Goal: Communication & Community: Connect with others

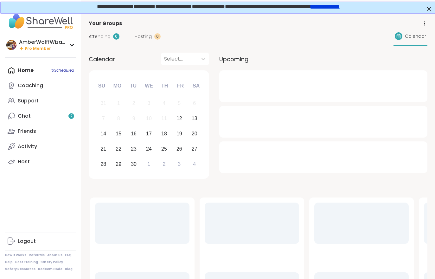
click at [48, 112] on link "Chat 2" at bounding box center [40, 115] width 71 height 15
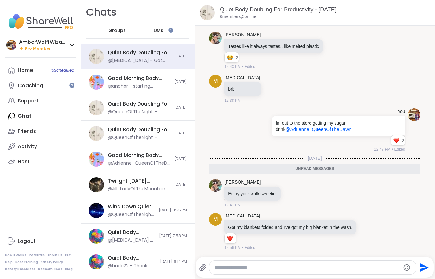
click at [33, 73] on div "Home 16 Scheduled" at bounding box center [25, 70] width 15 height 7
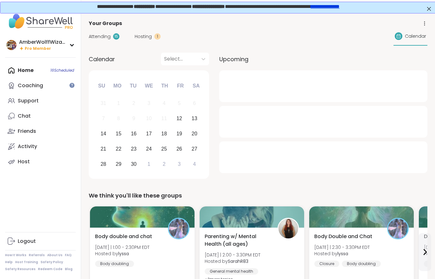
click at [144, 39] on span "Hosting" at bounding box center [143, 36] width 17 height 7
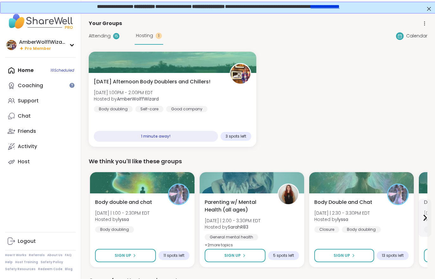
click at [135, 91] on span "Fri, Sep 12 | 1:00PM - 2:00PM EDT" at bounding box center [126, 92] width 65 height 6
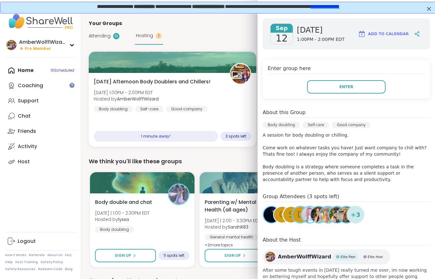
scroll to position [86, 0]
click at [354, 84] on button "Enter" at bounding box center [346, 86] width 79 height 13
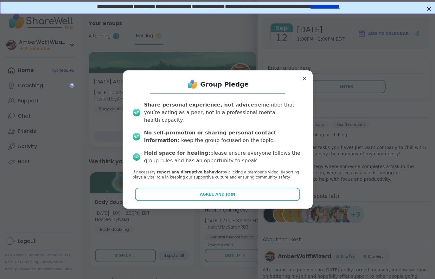
click at [253, 191] on button "Agree and Join" at bounding box center [217, 193] width 165 height 13
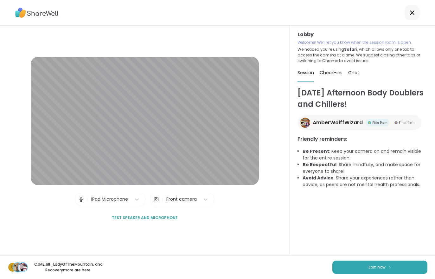
click at [380, 272] on button "Join now" at bounding box center [379, 266] width 95 height 13
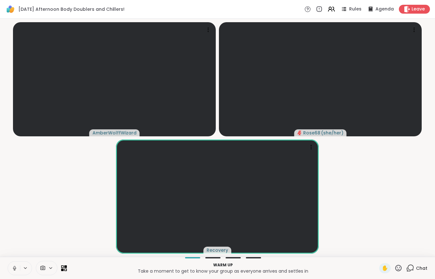
click at [11, 272] on button at bounding box center [14, 267] width 12 height 13
click at [9, 270] on button at bounding box center [14, 267] width 12 height 13
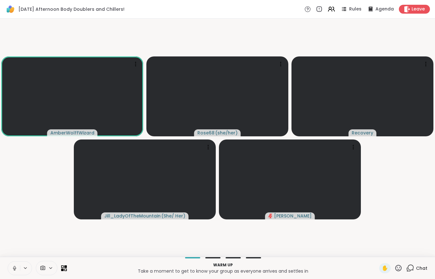
click at [418, 272] on div "Chat" at bounding box center [416, 268] width 21 height 10
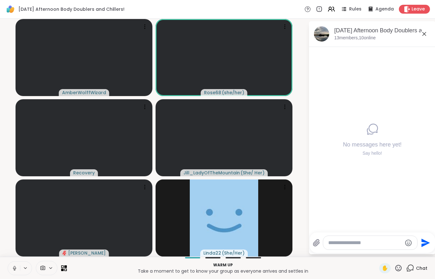
click at [126, 62] on video at bounding box center [84, 57] width 137 height 77
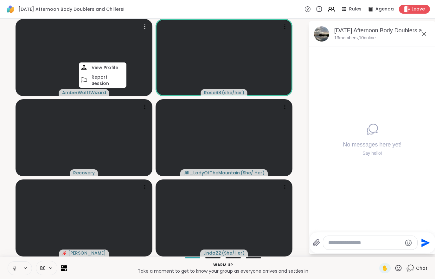
click at [101, 67] on h4 "View Profile" at bounding box center [104, 67] width 27 height 6
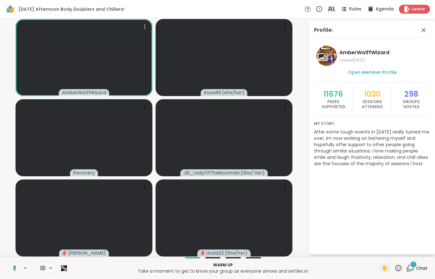
click at [420, 264] on div "1 Chat" at bounding box center [416, 268] width 21 height 10
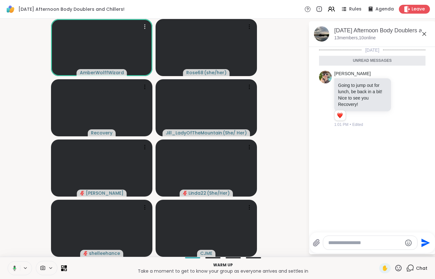
click at [13, 266] on icon at bounding box center [14, 268] width 6 height 6
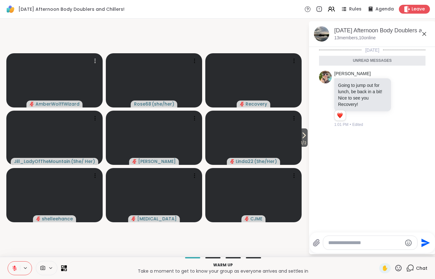
click at [301, 137] on icon at bounding box center [304, 135] width 8 height 8
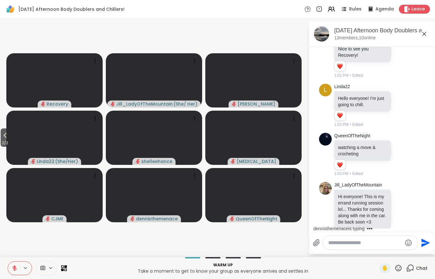
scroll to position [52, 0]
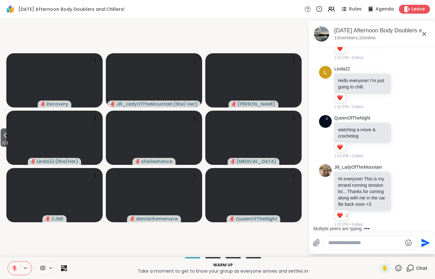
click at [3, 142] on span "2 / 2" at bounding box center [5, 143] width 9 height 8
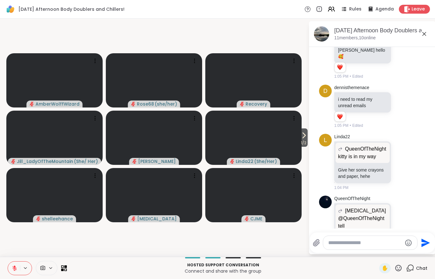
scroll to position [380, 0]
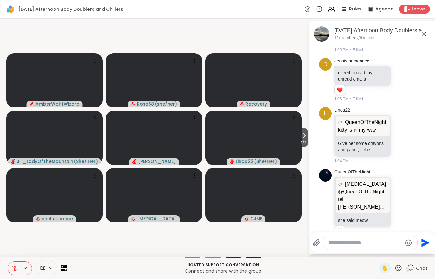
click at [11, 268] on button at bounding box center [14, 267] width 12 height 13
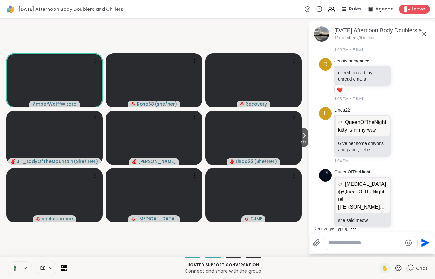
click at [307, 133] on button "1 / 2" at bounding box center [303, 137] width 8 height 18
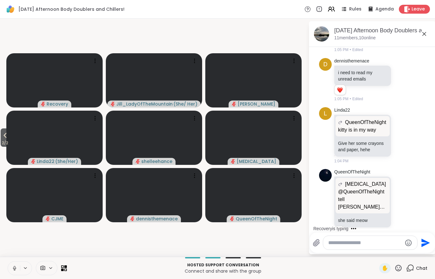
click at [3, 139] on icon at bounding box center [5, 135] width 8 height 8
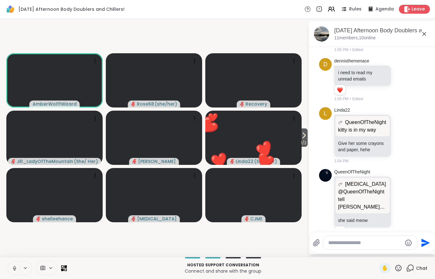
click at [306, 142] on span "1 / 2" at bounding box center [303, 143] width 8 height 8
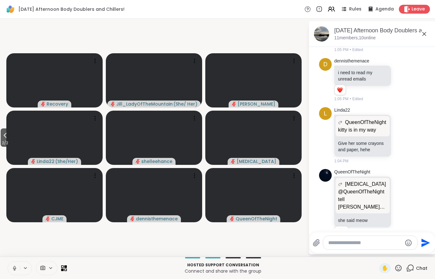
scroll to position [432, 0]
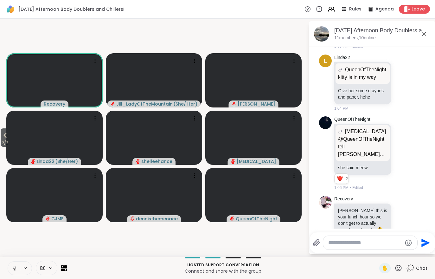
click at [1, 142] on span "2 / 2" at bounding box center [5, 143] width 9 height 8
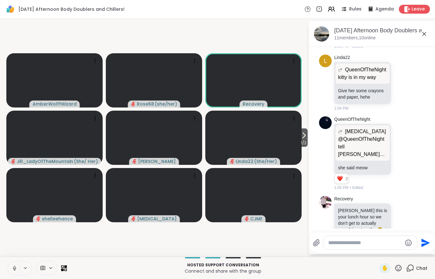
scroll to position [472, 0]
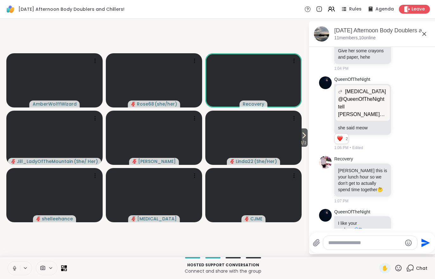
click at [300, 142] on span "1 / 2" at bounding box center [303, 143] width 8 height 8
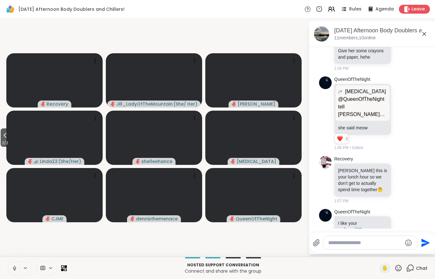
click at [3, 143] on span "2 / 2" at bounding box center [5, 143] width 9 height 8
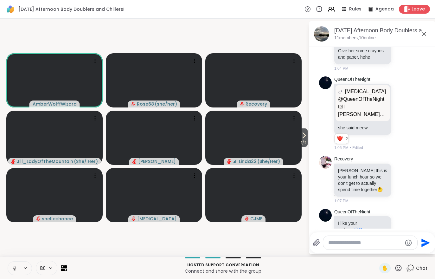
scroll to position [481, 0]
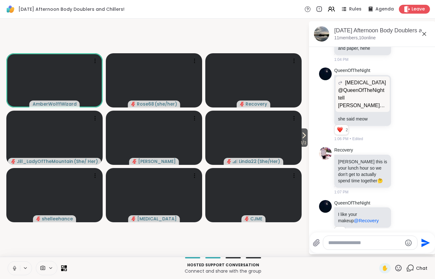
click at [296, 141] on video at bounding box center [253, 137] width 96 height 54
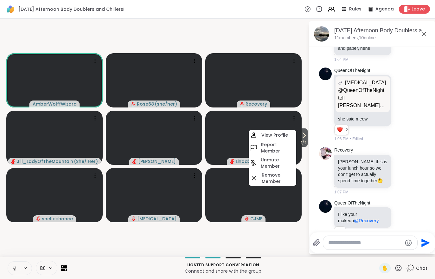
click at [265, 237] on video-player-container "1 / 2 AmberWolffWizard Rose68 ( she/her ) Recovery Jill_LadyOfTheMountain ( She…" at bounding box center [154, 137] width 300 height 233
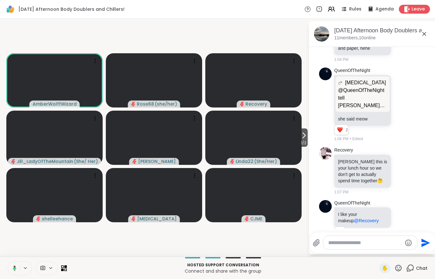
click at [305, 147] on span "1 / 2" at bounding box center [303, 143] width 8 height 8
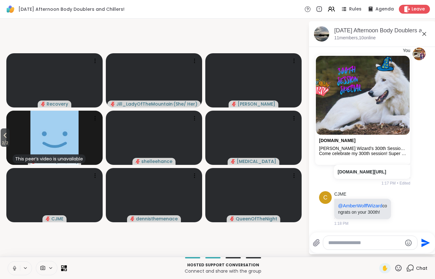
scroll to position [691, 0]
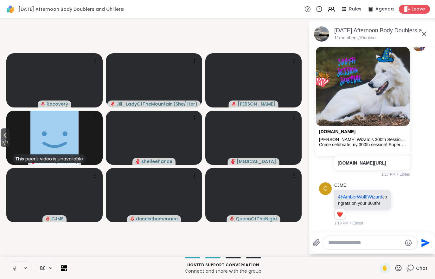
click at [399, 204] on div at bounding box center [402, 204] width 6 height 8
click at [349, 192] on div "Select Reaction: Heart" at bounding box center [352, 194] width 6 height 6
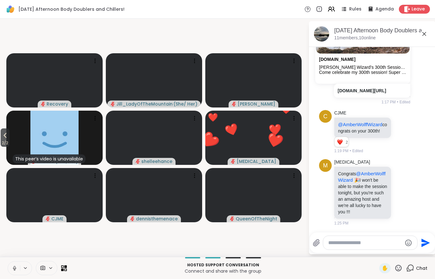
click at [401, 191] on icon at bounding box center [402, 192] width 6 height 6
click at [356, 180] on button "Select Reaction: Heart" at bounding box center [351, 182] width 13 height 13
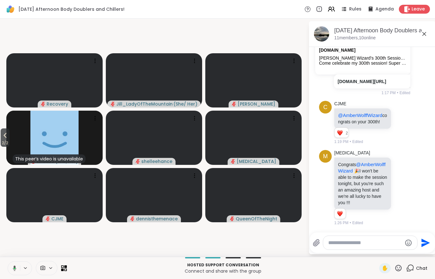
click at [9, 142] on span "2 / 2" at bounding box center [5, 143] width 9 height 8
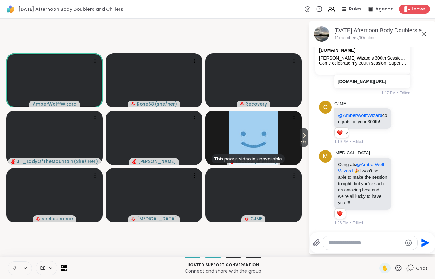
click at [302, 140] on span "1 / 2" at bounding box center [303, 143] width 8 height 8
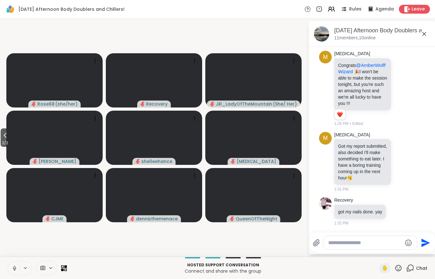
scroll to position [885, 0]
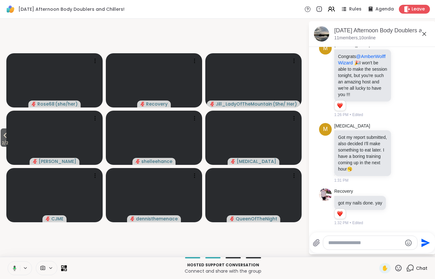
click at [6, 268] on div "Hosted support conversation Connect and share with the group ✋ Chat" at bounding box center [217, 267] width 435 height 22
click at [15, 266] on icon at bounding box center [15, 268] width 6 height 6
click at [2, 138] on button "2 / 2" at bounding box center [5, 137] width 9 height 18
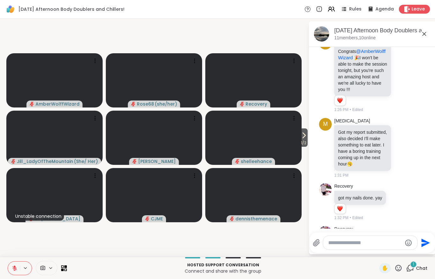
scroll to position [932, 0]
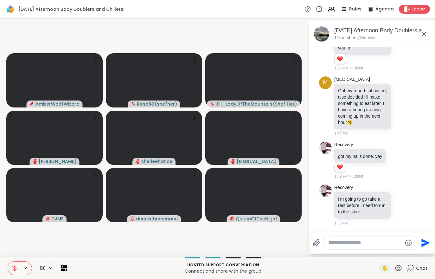
click at [331, 12] on icon at bounding box center [331, 9] width 8 height 8
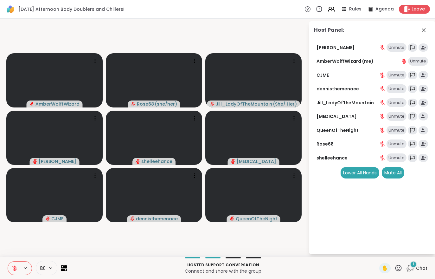
click at [416, 270] on span "Chat" at bounding box center [421, 268] width 11 height 6
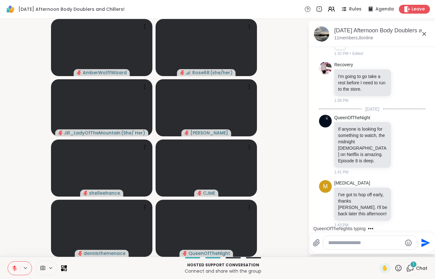
scroll to position [1126, 0]
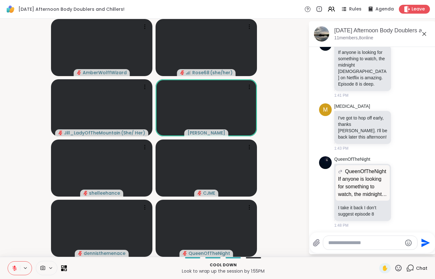
click at [13, 272] on button at bounding box center [14, 267] width 12 height 13
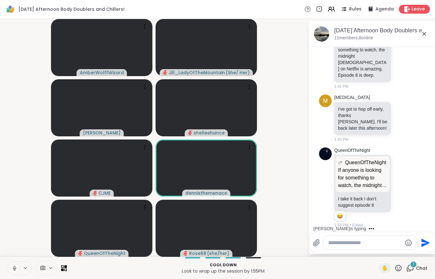
scroll to position [1200, 0]
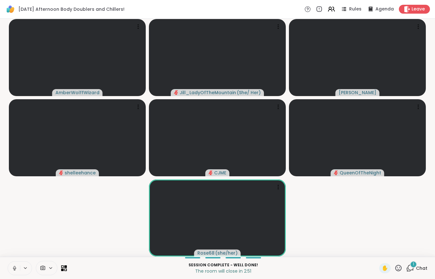
click at [408, 13] on div "Leave" at bounding box center [414, 9] width 31 height 9
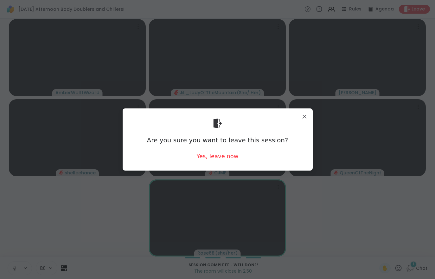
click at [220, 160] on div "Yes, leave now" at bounding box center [217, 156] width 42 height 8
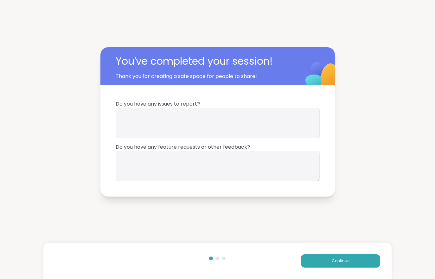
click at [336, 264] on button "Continue" at bounding box center [340, 260] width 79 height 13
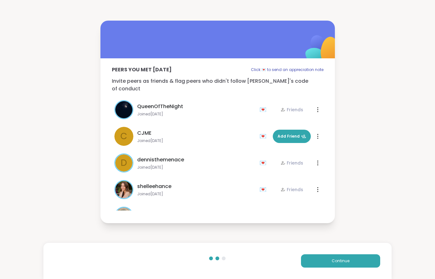
click at [336, 264] on button "Continue" at bounding box center [340, 260] width 79 height 13
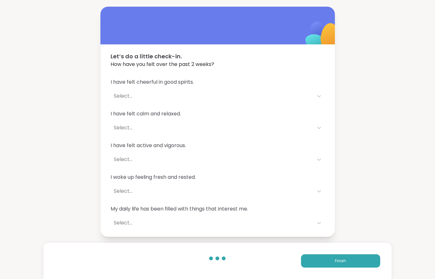
click at [333, 262] on button "Finish" at bounding box center [340, 260] width 79 height 13
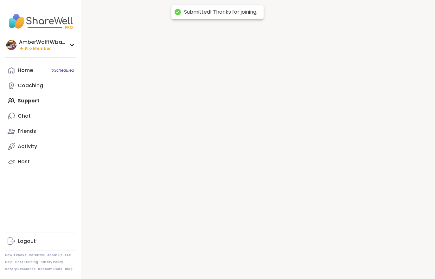
click at [332, 262] on div at bounding box center [258, 139] width 354 height 279
click at [35, 113] on link "Chat 1" at bounding box center [40, 115] width 71 height 15
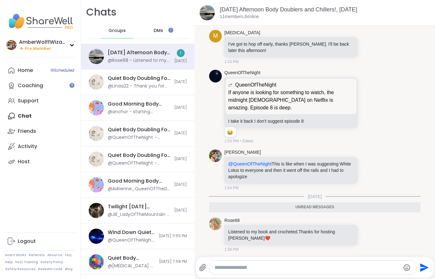
click at [24, 99] on div "Support" at bounding box center [28, 100] width 21 height 7
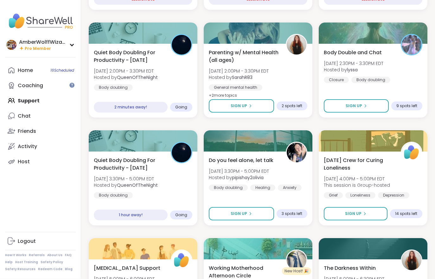
scroll to position [186, 0]
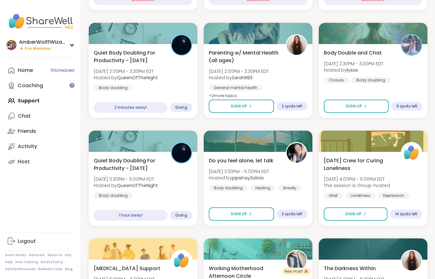
click at [380, 69] on span "Hosted by lyssa" at bounding box center [354, 70] width 60 height 6
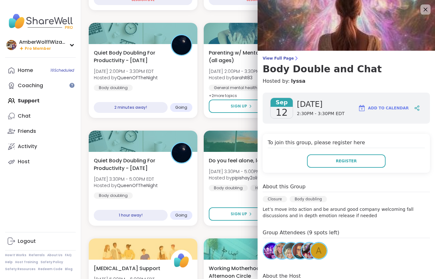
click at [43, 197] on div "AmberWolffWizard Pro Member Profile Membership Settings Help Home 16 Scheduled …" at bounding box center [40, 139] width 81 height 279
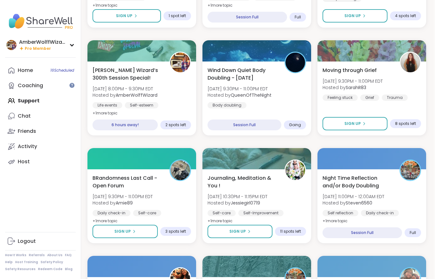
scroll to position [0, 0]
click at [133, 104] on div "Self-esteem" at bounding box center [142, 105] width 34 height 6
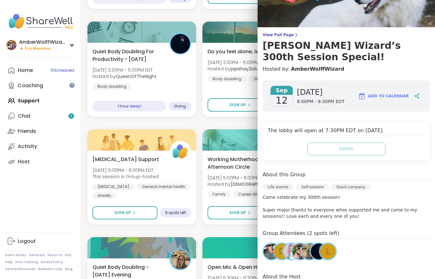
scroll to position [295, 1]
click at [34, 180] on div "AmberWolffWizard Pro Member Profile Membership Settings Help Home 16 Scheduled …" at bounding box center [40, 139] width 81 height 279
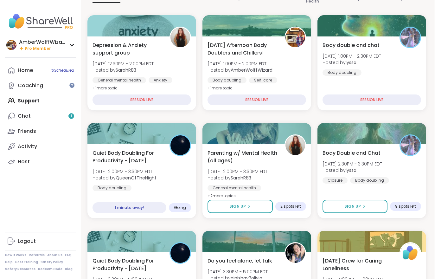
scroll to position [85, 1]
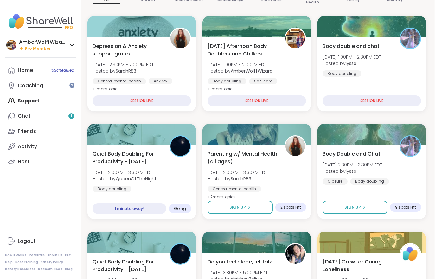
click at [125, 164] on span "Quiet Body Doubling For Productivity - Friday" at bounding box center [127, 157] width 70 height 15
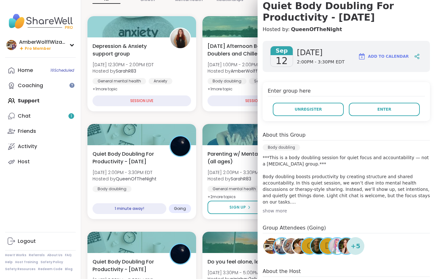
scroll to position [69, 0]
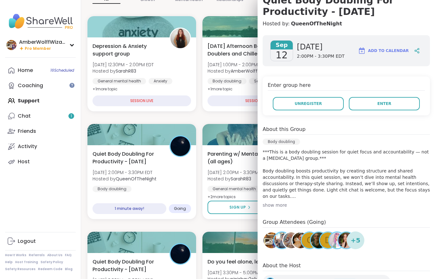
click at [366, 109] on button "Enter" at bounding box center [384, 103] width 71 height 13
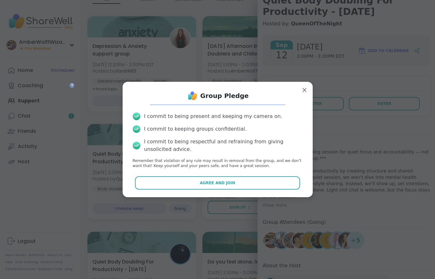
click at [212, 181] on span "Agree and Join" at bounding box center [217, 183] width 35 height 6
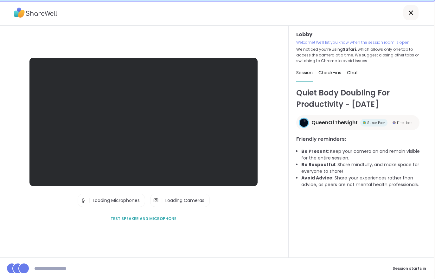
scroll to position [10, 0]
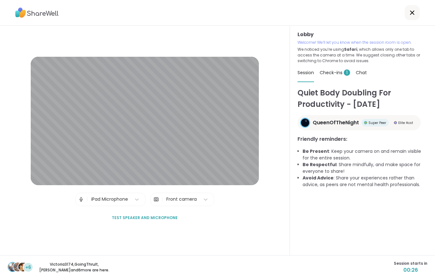
click at [340, 69] on span "Check-ins 1" at bounding box center [334, 72] width 30 height 6
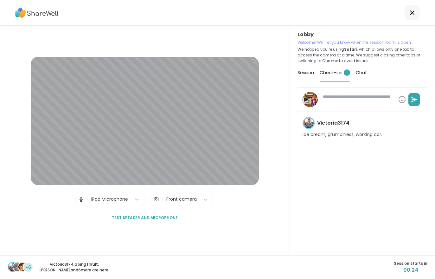
type textarea "*"
click at [309, 69] on div "Session" at bounding box center [305, 73] width 16 height 18
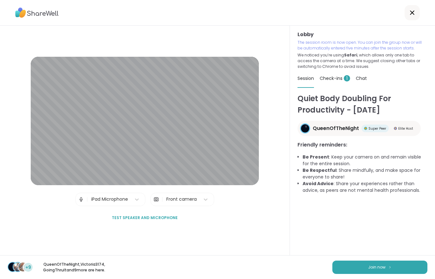
click at [358, 265] on button "Join now" at bounding box center [379, 266] width 95 height 13
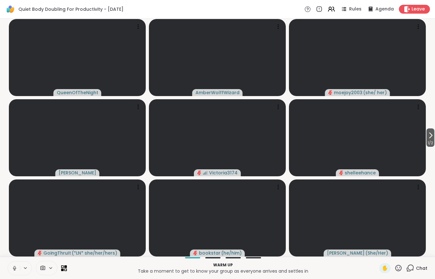
click at [14, 265] on icon at bounding box center [15, 268] width 6 height 6
click at [417, 266] on span "Chat" at bounding box center [421, 268] width 11 height 6
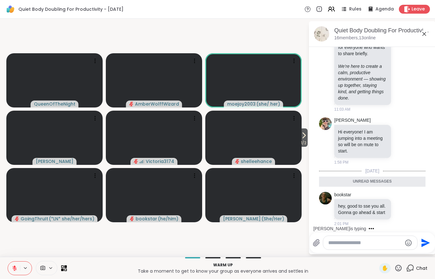
scroll to position [282, 0]
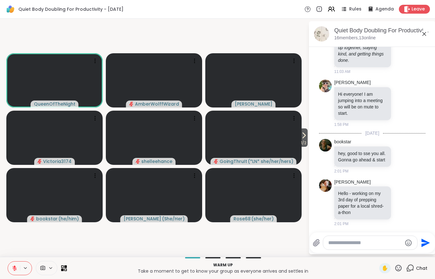
click at [303, 143] on span "1 / 2" at bounding box center [303, 143] width 8 height 8
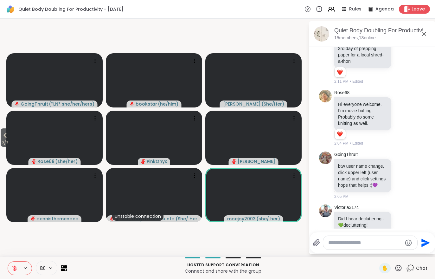
scroll to position [478, 0]
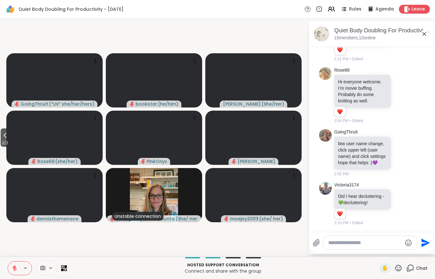
click at [11, 268] on button at bounding box center [14, 267] width 12 height 13
click at [7, 137] on icon at bounding box center [5, 135] width 8 height 8
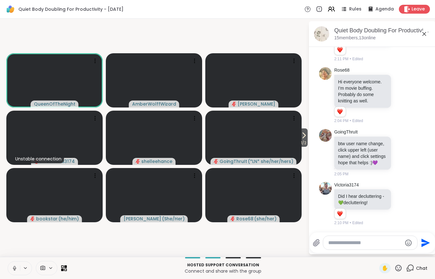
click at [9, 264] on button at bounding box center [14, 267] width 12 height 13
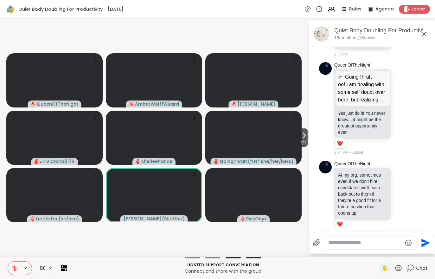
scroll to position [1076, 0]
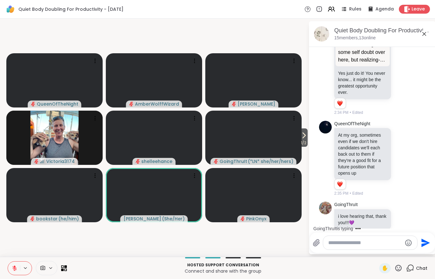
click at [14, 271] on button at bounding box center [14, 267] width 12 height 13
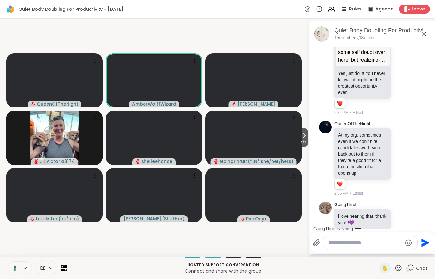
scroll to position [1116, 0]
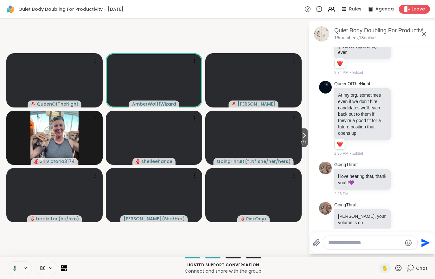
click at [10, 274] on button at bounding box center [13, 267] width 13 height 13
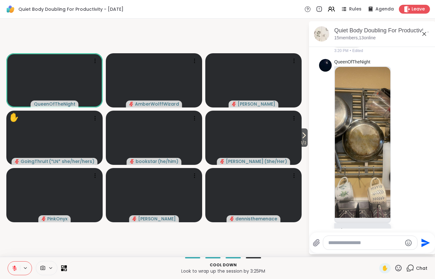
scroll to position [3199, 0]
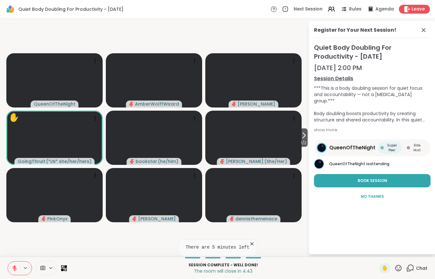
click at [414, 9] on span "Leave" at bounding box center [417, 9] width 13 height 6
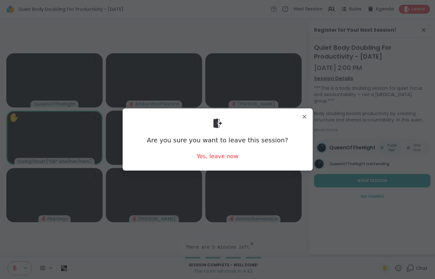
click at [219, 155] on div "Yes, leave now" at bounding box center [217, 156] width 42 height 8
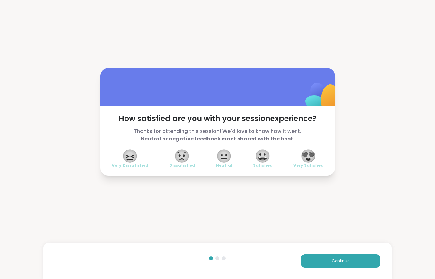
click at [332, 267] on button "Continue" at bounding box center [340, 260] width 79 height 13
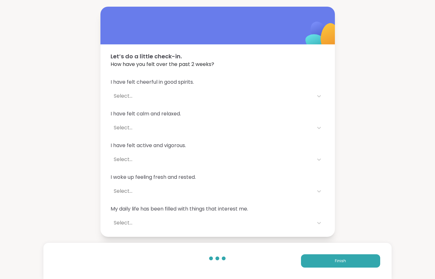
click at [339, 261] on span "Finish" at bounding box center [340, 261] width 11 height 6
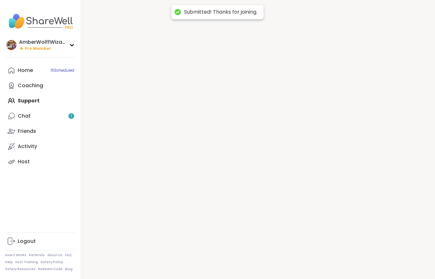
click at [339, 261] on div at bounding box center [258, 139] width 354 height 279
click at [337, 262] on div at bounding box center [258, 139] width 354 height 279
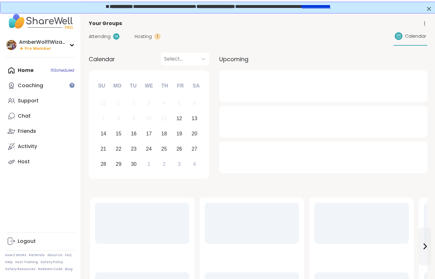
click at [32, 121] on link "Chat" at bounding box center [40, 115] width 71 height 15
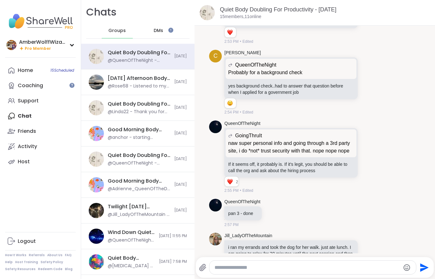
click at [34, 71] on link "Home 15 Scheduled" at bounding box center [40, 70] width 71 height 15
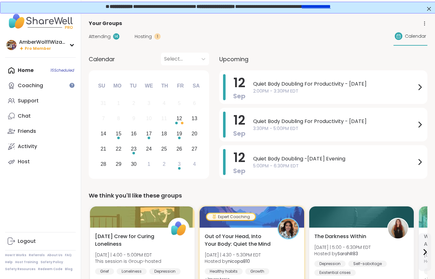
click at [146, 39] on span "Hosting" at bounding box center [143, 36] width 17 height 7
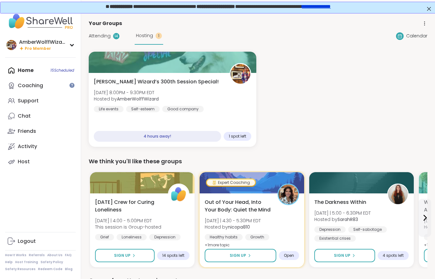
click at [102, 38] on span "Attending" at bounding box center [100, 36] width 22 height 7
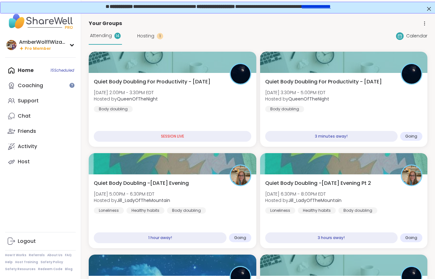
click at [386, 99] on div "Quiet Body Doubling For Productivity - Friday Fri, Sep 12 | 3:30PM - 5:00PM EDT…" at bounding box center [343, 95] width 157 height 34
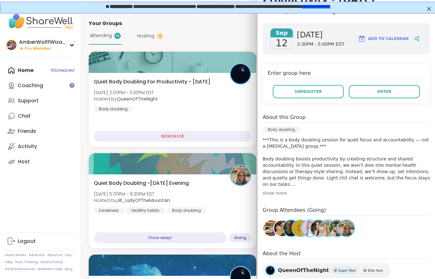
scroll to position [82, 0]
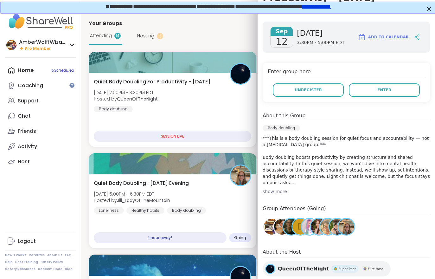
click at [377, 88] on button "Enter" at bounding box center [384, 89] width 71 height 13
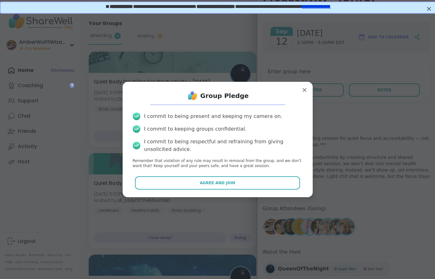
click at [255, 184] on button "Agree and Join" at bounding box center [217, 182] width 165 height 13
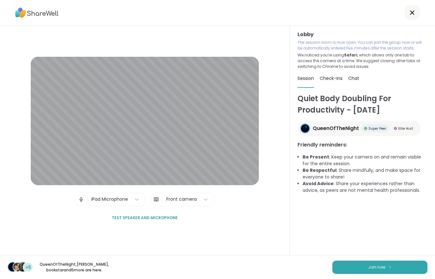
click at [359, 267] on button "Join now" at bounding box center [379, 266] width 95 height 13
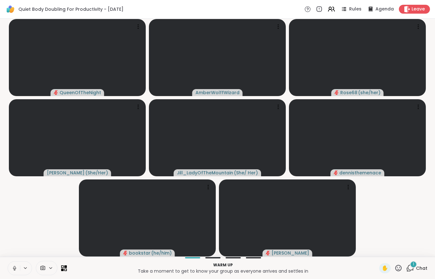
click at [17, 266] on icon at bounding box center [15, 268] width 6 height 6
click at [419, 263] on div "1 Chat" at bounding box center [416, 268] width 21 height 10
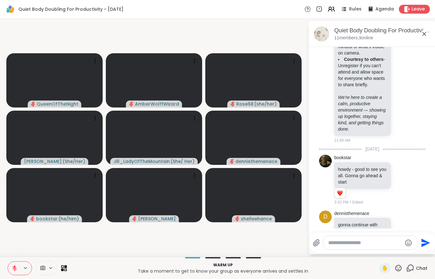
scroll to position [245, 0]
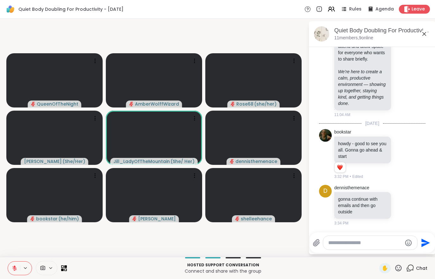
click at [13, 265] on icon at bounding box center [15, 268] width 6 height 6
click at [14, 266] on icon at bounding box center [15, 268] width 6 height 6
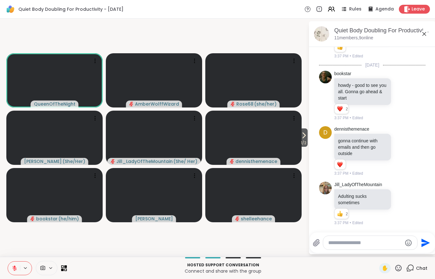
scroll to position [366, 0]
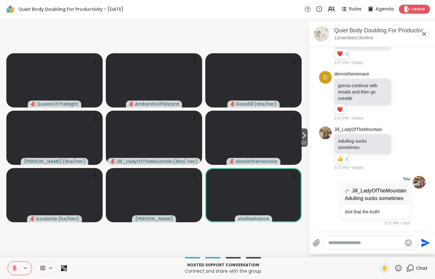
click at [13, 261] on button at bounding box center [14, 267] width 12 height 13
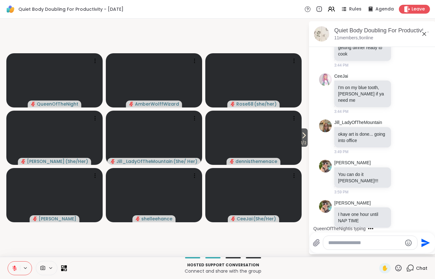
scroll to position [625, 0]
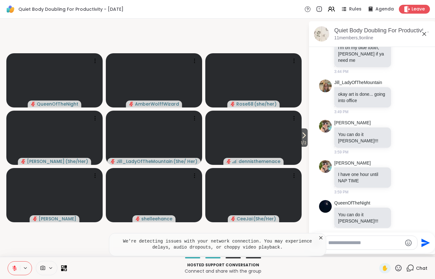
click at [50, 242] on video-player-container "1 / 2 QueenOfTheNight AmberWolffWizard Rose68 ( she/her ) LuAnn ( She/Her ) Jil…" at bounding box center [154, 137] width 300 height 233
click at [49, 235] on video-player-container "1 / 2 QueenOfTheNight AmberWolffWizard Rose68 ( she/her ) LuAnn ( She/Her ) Jil…" at bounding box center [154, 137] width 300 height 233
click at [318, 236] on icon at bounding box center [321, 237] width 6 height 6
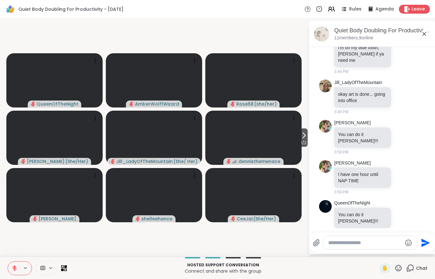
click at [17, 265] on icon at bounding box center [15, 268] width 6 height 6
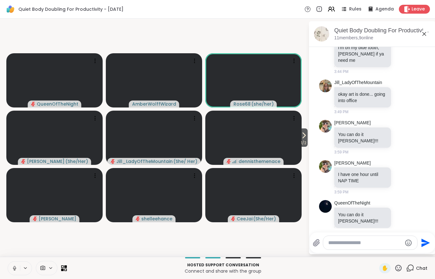
click at [13, 264] on button at bounding box center [14, 267] width 12 height 13
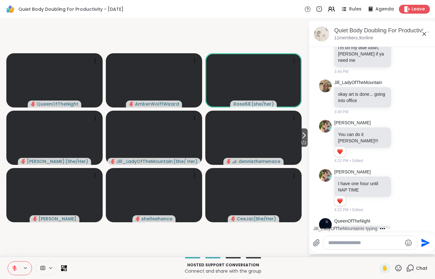
click at [11, 265] on button at bounding box center [14, 267] width 12 height 13
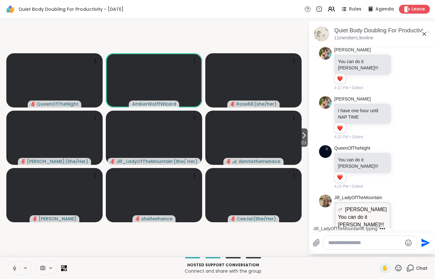
scroll to position [769, 0]
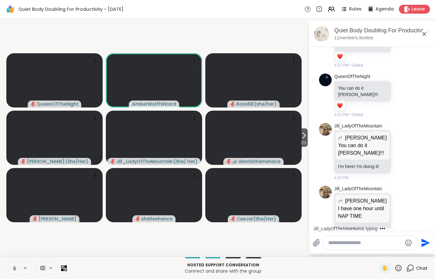
click at [15, 264] on button at bounding box center [14, 267] width 12 height 13
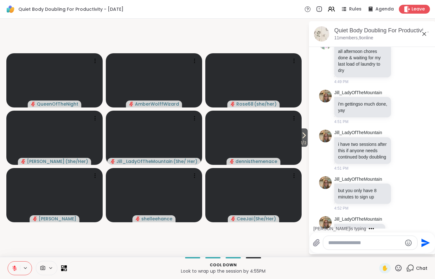
scroll to position [1113, 0]
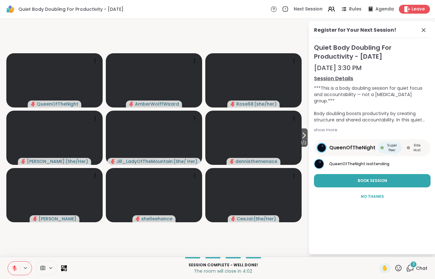
click at [416, 272] on div "3 Chat" at bounding box center [416, 268] width 21 height 10
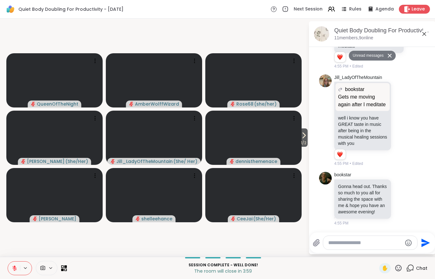
scroll to position [1919, 0]
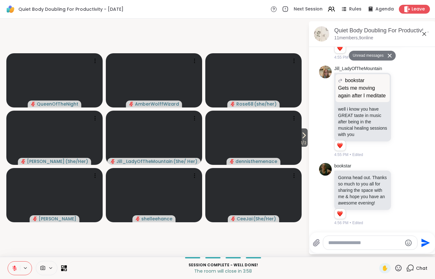
click at [413, 8] on span "Leave" at bounding box center [417, 9] width 13 height 6
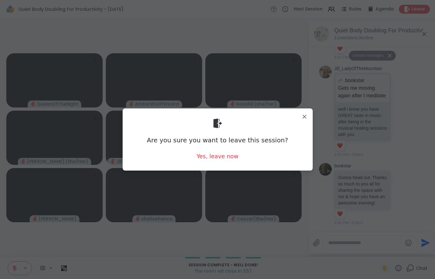
click at [214, 159] on div "Yes, leave now" at bounding box center [217, 156] width 42 height 8
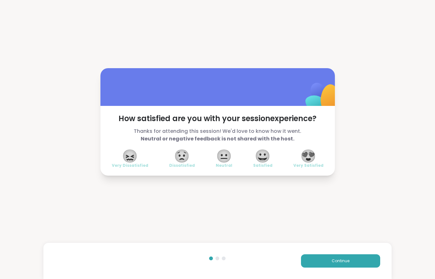
click at [349, 262] on span "Continue" at bounding box center [340, 261] width 18 height 6
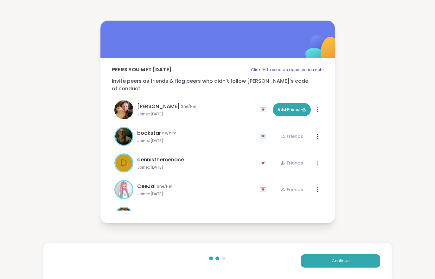
click at [348, 261] on span "Continue" at bounding box center [340, 261] width 18 height 6
click at [349, 259] on button "Continue" at bounding box center [340, 260] width 79 height 13
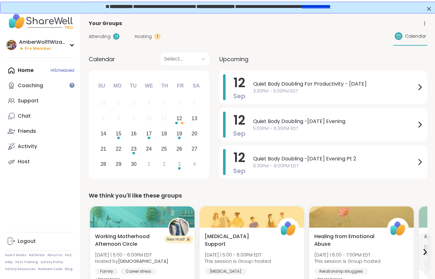
click at [145, 37] on span "Hosting" at bounding box center [143, 36] width 17 height 7
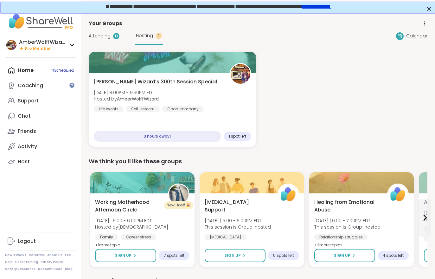
click at [100, 38] on span "Attending" at bounding box center [100, 36] width 22 height 7
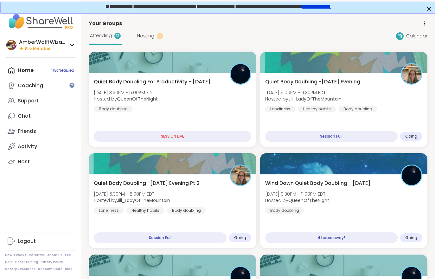
click at [338, 115] on div "Quiet Body Doubling -Friday Evening Fri, Sep 12 | 5:00PM - 6:30PM EDT Hosted by…" at bounding box center [343, 110] width 167 height 74
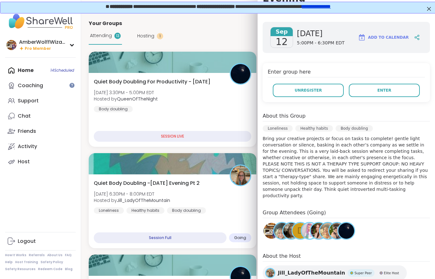
scroll to position [84, 0]
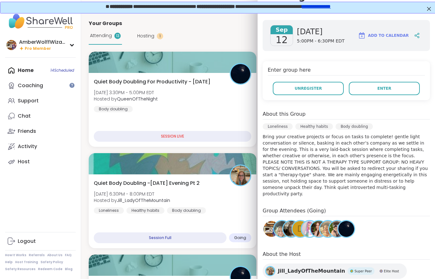
click at [391, 82] on button "Enter" at bounding box center [384, 88] width 71 height 13
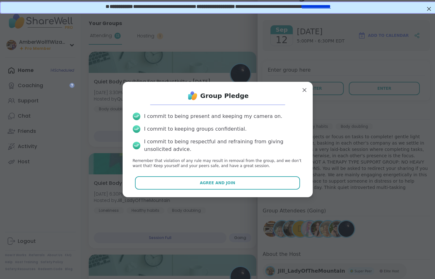
click at [249, 180] on button "Agree and Join" at bounding box center [217, 182] width 165 height 13
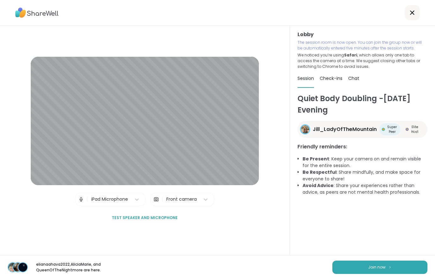
click at [376, 266] on span "Join now" at bounding box center [376, 267] width 17 height 6
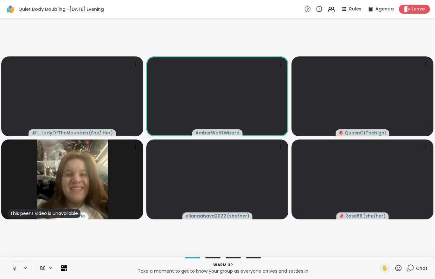
click at [16, 266] on icon at bounding box center [15, 268] width 6 height 6
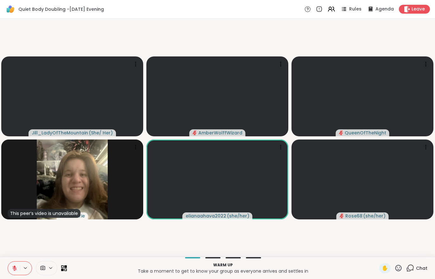
click at [9, 268] on button at bounding box center [14, 267] width 12 height 13
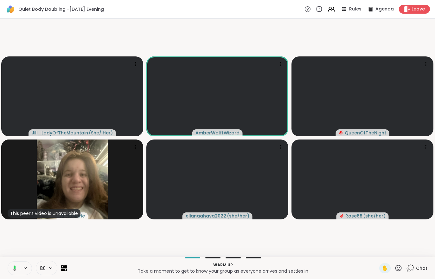
click at [12, 265] on icon at bounding box center [14, 268] width 6 height 6
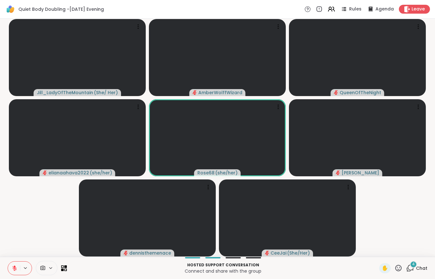
click at [424, 268] on span "Chat" at bounding box center [421, 268] width 11 height 6
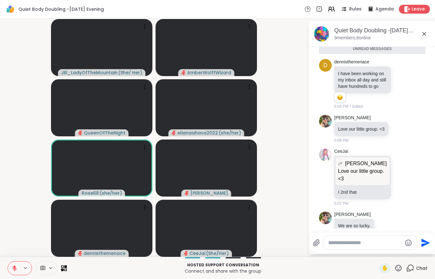
scroll to position [23, 0]
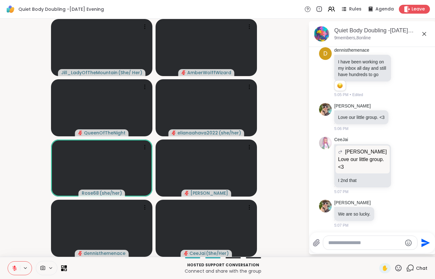
click at [5, 268] on div "Hosted support conversation Connect and share with the group ✋ Chat" at bounding box center [217, 267] width 435 height 22
click at [13, 271] on button at bounding box center [14, 267] width 12 height 13
click at [15, 268] on icon at bounding box center [15, 268] width 6 height 6
click at [14, 268] on icon at bounding box center [15, 268] width 6 height 6
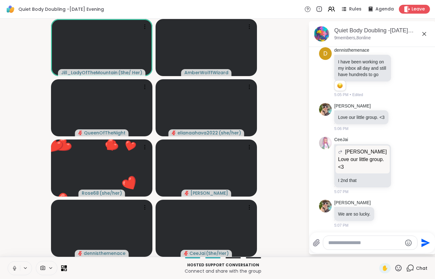
scroll to position [32, 0]
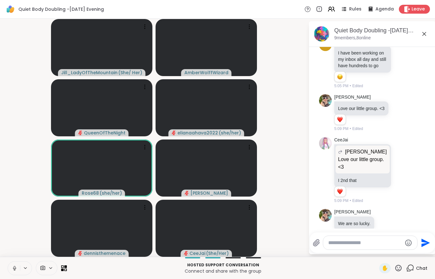
click at [11, 264] on button at bounding box center [14, 267] width 12 height 13
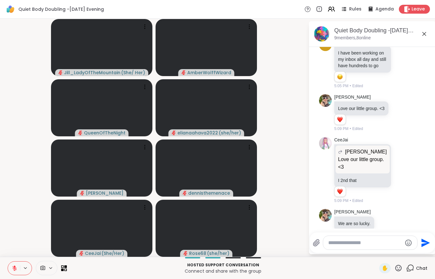
scroll to position [50, 0]
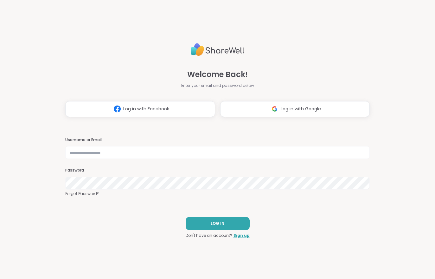
click at [145, 112] on span "Log in with Facebook" at bounding box center [146, 108] width 46 height 7
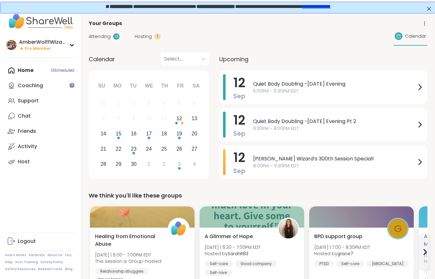
click at [147, 36] on span "Hosting" at bounding box center [143, 36] width 17 height 7
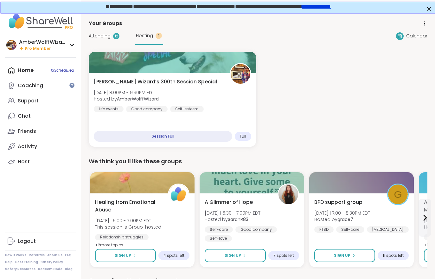
click at [136, 33] on span "Hosting" at bounding box center [144, 35] width 17 height 7
click at [101, 33] on span "Attending" at bounding box center [100, 36] width 22 height 7
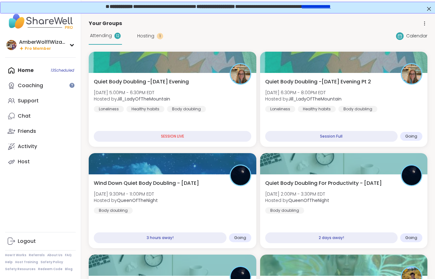
click at [146, 117] on div "Quiet Body Doubling -[DATE] Evening [DATE] 5:00PM - 6:30PM EDT Hosted by [PERSO…" at bounding box center [172, 110] width 167 height 74
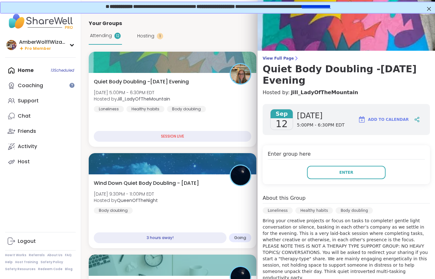
click at [318, 166] on button "Enter" at bounding box center [346, 172] width 79 height 13
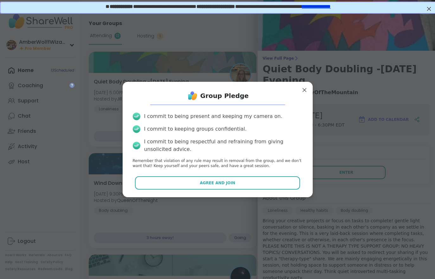
click at [235, 185] on button "Agree and Join" at bounding box center [217, 182] width 165 height 13
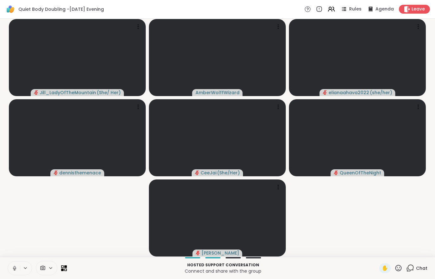
click at [67, 220] on video-player-container "[PERSON_NAME] ( She/ Her ) AmberWolffWizard elianaahava2022 ( she/her ) [PERSON…" at bounding box center [217, 137] width 427 height 233
click at [64, 219] on video-player-container "[PERSON_NAME] ( She/ Her ) AmberWolffWizard elianaahava2022 ( she/her ) [PERSON…" at bounding box center [217, 137] width 427 height 233
click at [9, 267] on button at bounding box center [14, 267] width 12 height 13
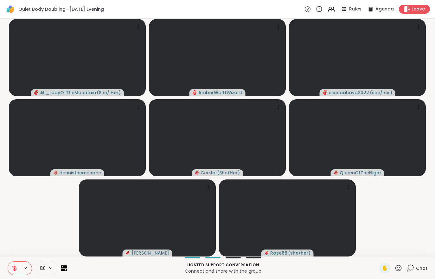
click at [415, 269] on div "Chat" at bounding box center [416, 268] width 21 height 10
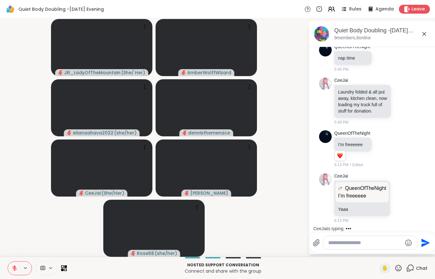
scroll to position [265, 0]
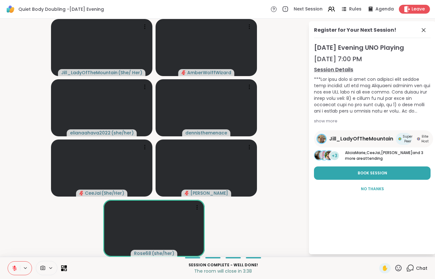
click at [17, 265] on button at bounding box center [14, 267] width 12 height 13
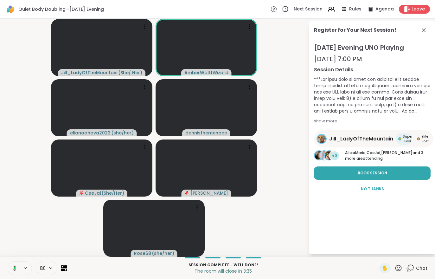
click at [18, 272] on button at bounding box center [13, 267] width 13 height 13
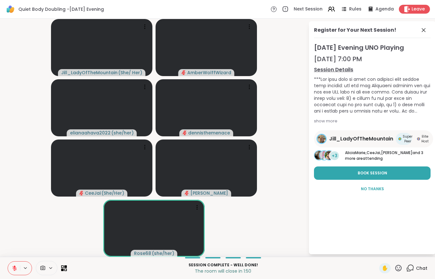
click at [408, 13] on div "Leave" at bounding box center [414, 9] width 31 height 9
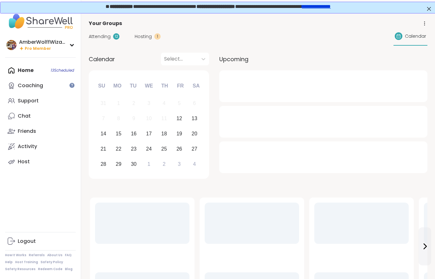
click at [35, 119] on link "Chat" at bounding box center [40, 115] width 71 height 15
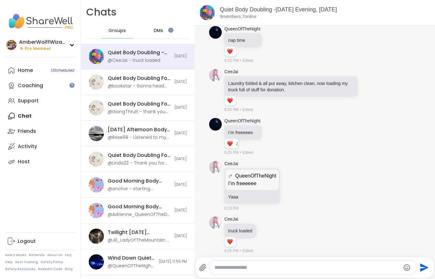
click at [36, 72] on link "Home 13 Scheduled" at bounding box center [40, 70] width 71 height 15
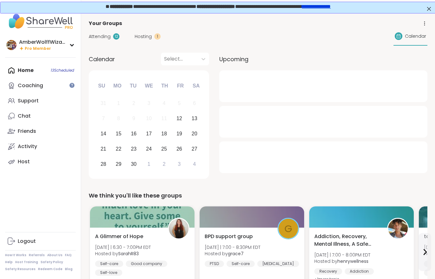
click at [152, 36] on div "Hosting 1" at bounding box center [148, 36] width 26 height 7
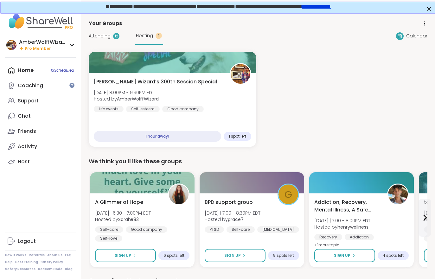
click at [103, 38] on span "Attending" at bounding box center [100, 36] width 22 height 7
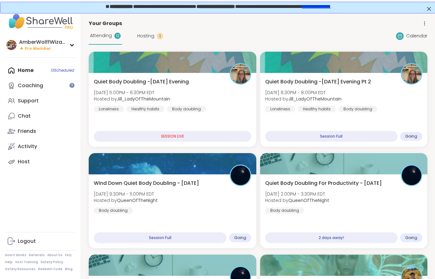
click at [369, 110] on div "Body doubling" at bounding box center [357, 109] width 39 height 6
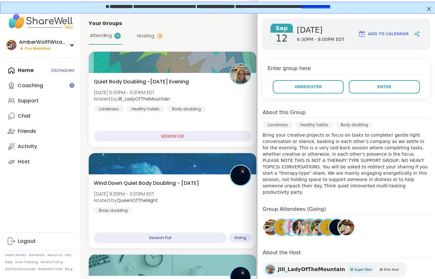
scroll to position [82, 0]
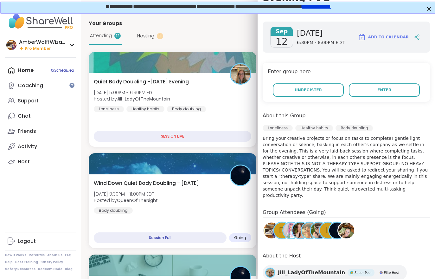
click at [395, 89] on button "Enter" at bounding box center [384, 89] width 71 height 13
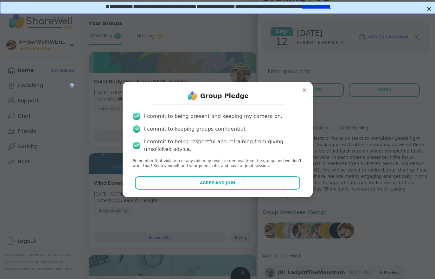
click at [236, 184] on button "Agree and Join" at bounding box center [217, 182] width 165 height 13
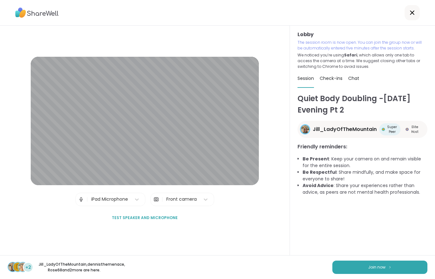
click at [358, 264] on button "Join now" at bounding box center [379, 266] width 95 height 13
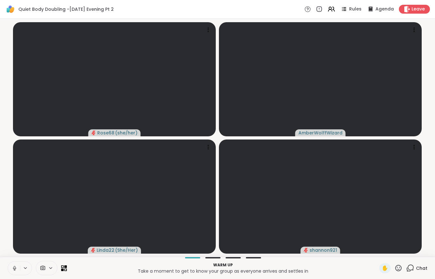
click at [16, 266] on icon at bounding box center [15, 268] width 6 height 6
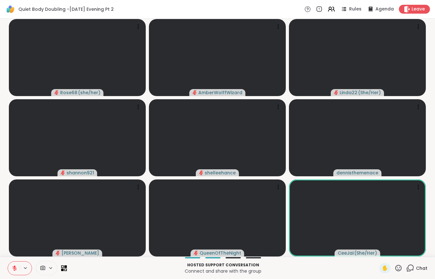
click at [14, 267] on icon at bounding box center [14, 268] width 4 height 4
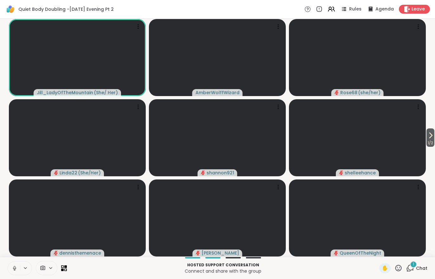
click at [416, 266] on span "Chat" at bounding box center [421, 268] width 11 height 6
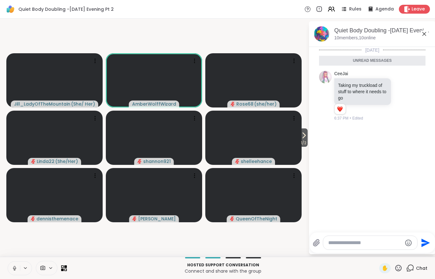
click at [306, 139] on icon at bounding box center [304, 135] width 8 height 8
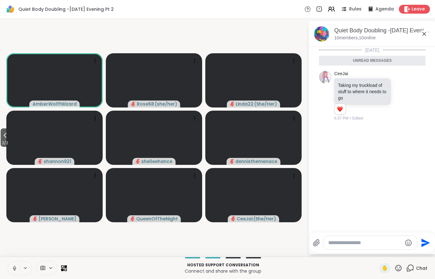
click at [8, 144] on span "2 / 2" at bounding box center [5, 143] width 9 height 8
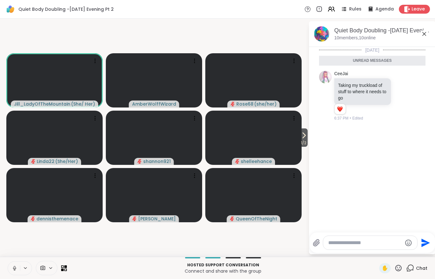
click at [10, 268] on button at bounding box center [14, 267] width 12 height 13
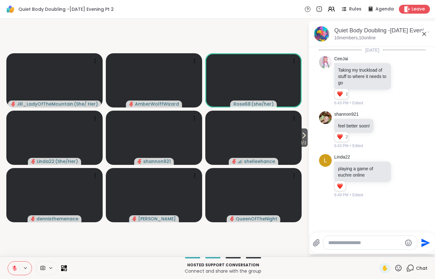
click at [13, 270] on icon at bounding box center [15, 268] width 6 height 6
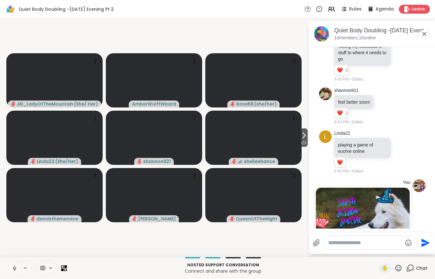
click at [12, 256] on div "1 / 2 Jill_LadyOfTheMountain ( She/ Her ) AmberWolffWizard Rose68 ( she/her ) L…" at bounding box center [217, 138] width 435 height 238
click at [8, 274] on div at bounding box center [20, 268] width 24 height 14
click at [10, 272] on button at bounding box center [14, 267] width 12 height 13
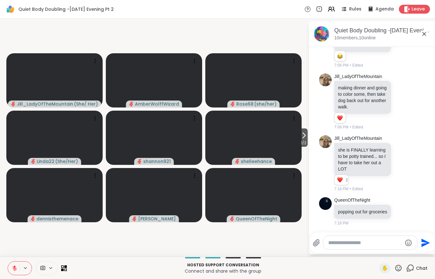
scroll to position [540, 0]
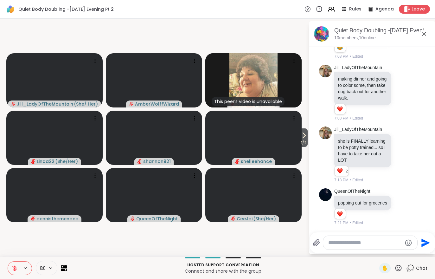
click at [299, 136] on button "1 / 2" at bounding box center [303, 137] width 8 height 18
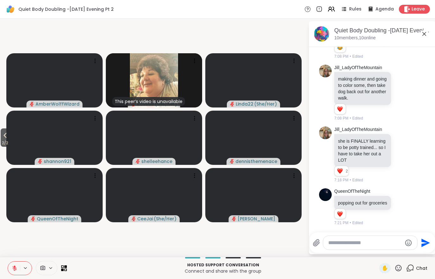
click at [1, 134] on button "2 / 2" at bounding box center [5, 137] width 9 height 18
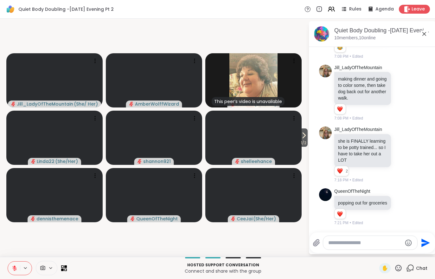
click at [304, 142] on span "1 / 2" at bounding box center [303, 143] width 8 height 8
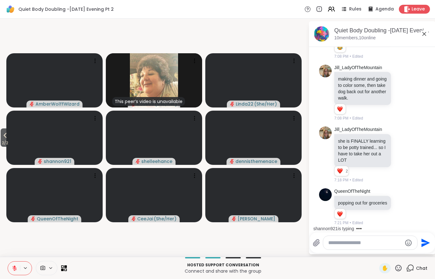
click at [4, 143] on span "2 / 2" at bounding box center [5, 143] width 9 height 8
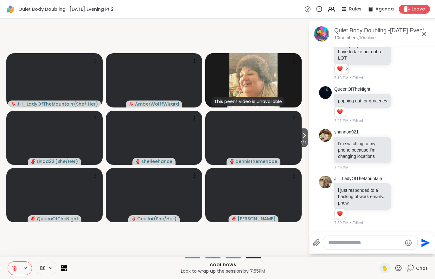
scroll to position [641, 0]
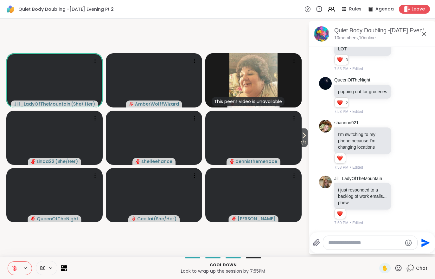
click at [15, 236] on video-player-container "1 / 2 Jill_LadyOfTheMountain ( She/ Her ) AmberWolffWizard This peer’s video is…" at bounding box center [154, 137] width 300 height 233
click at [18, 273] on button at bounding box center [14, 267] width 12 height 13
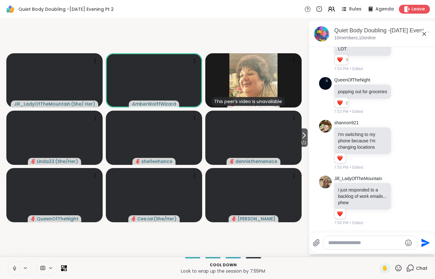
scroll to position [650, 0]
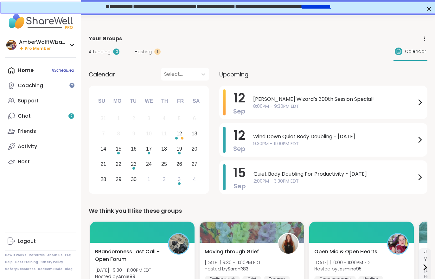
click at [432, 9] on div "**********" at bounding box center [217, 6] width 435 height 11
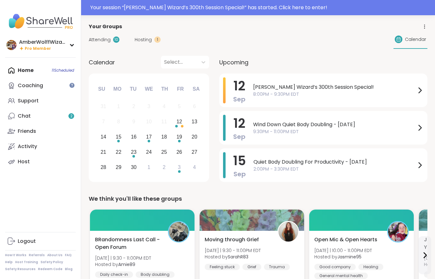
click at [326, 10] on div "Your session “ [PERSON_NAME] Wizard’s 300th Session Special! ” has started. Cli…" at bounding box center [260, 8] width 341 height 8
click at [240, 11] on div "Your session “ [PERSON_NAME] Wizard’s 300th Session Special! ” has started. Cli…" at bounding box center [260, 8] width 341 height 8
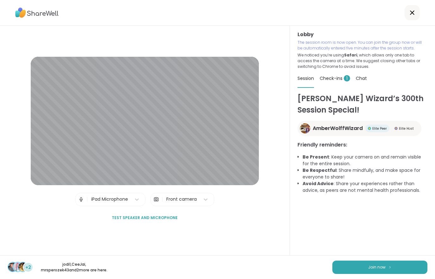
click at [380, 268] on span "Join now" at bounding box center [376, 267] width 17 height 6
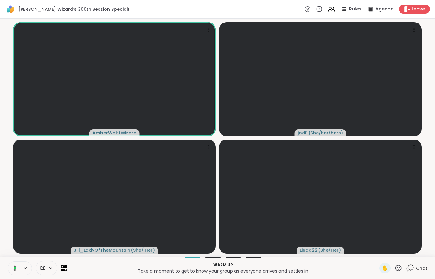
click at [13, 267] on icon at bounding box center [14, 268] width 6 height 6
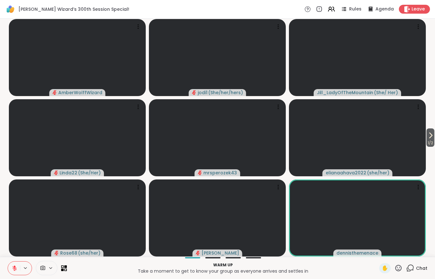
click at [426, 142] on span "1 / 2" at bounding box center [430, 143] width 8 height 8
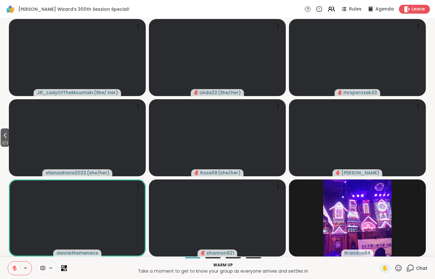
click at [334, 7] on icon at bounding box center [333, 9] width 2 height 4
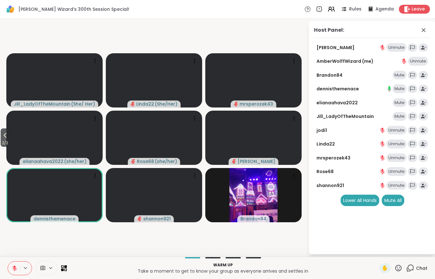
click at [391, 198] on div "Mute All" at bounding box center [392, 199] width 22 height 11
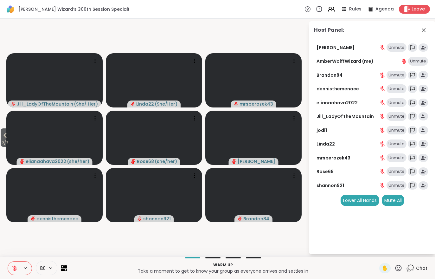
click at [4, 146] on span "2 / 2" at bounding box center [5, 143] width 9 height 8
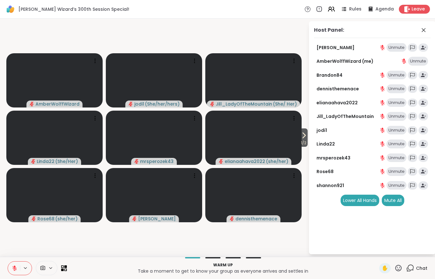
click at [47, 273] on div at bounding box center [47, 268] width 22 height 14
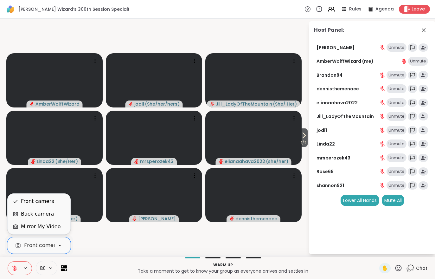
click at [25, 214] on div "Back camera" at bounding box center [37, 214] width 33 height 8
click at [31, 204] on div "Front camera" at bounding box center [38, 201] width 34 height 8
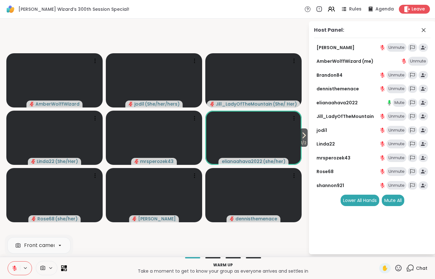
click at [13, 270] on icon at bounding box center [15, 268] width 6 height 6
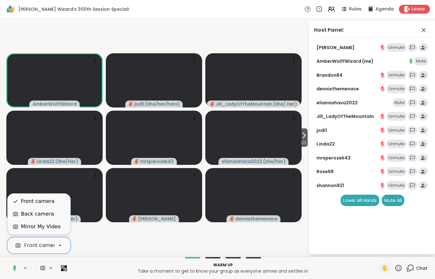
click at [30, 226] on div "Mirror My Video" at bounding box center [41, 227] width 40 height 8
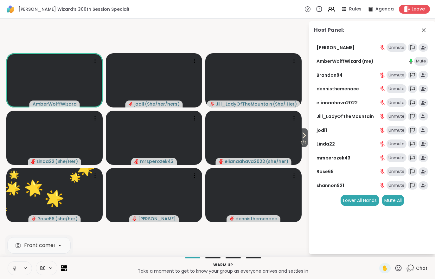
click at [302, 139] on icon at bounding box center [304, 135] width 8 height 8
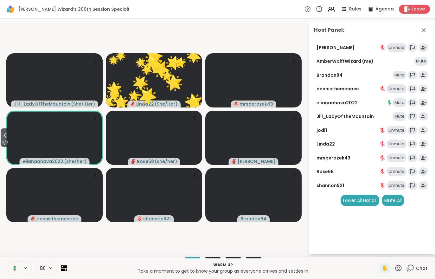
click at [2, 140] on span "2 / 2" at bounding box center [5, 143] width 9 height 8
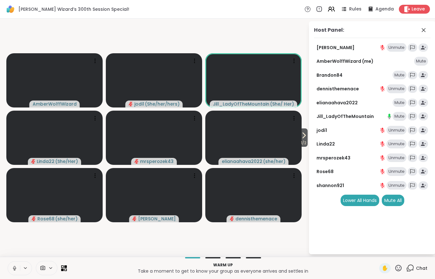
click at [306, 138] on icon at bounding box center [304, 135] width 8 height 8
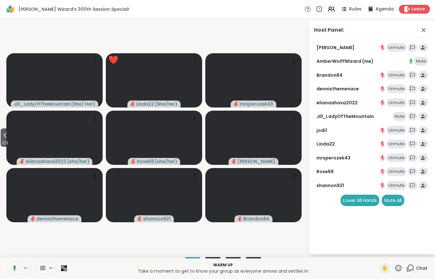
click at [2, 139] on icon at bounding box center [5, 135] width 8 height 8
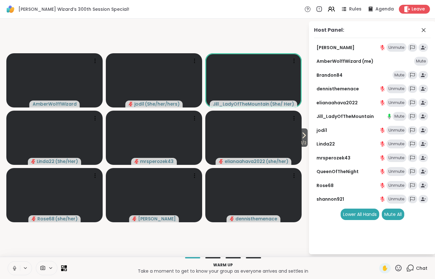
click at [306, 138] on icon at bounding box center [304, 135] width 8 height 8
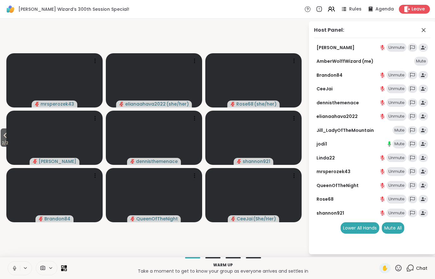
click at [2, 136] on button "2 / 2" at bounding box center [5, 137] width 9 height 18
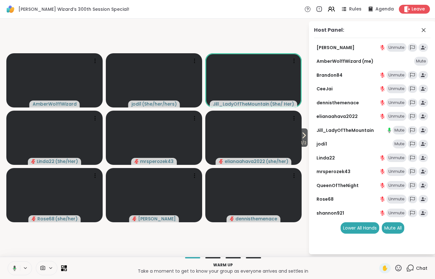
click at [305, 135] on icon at bounding box center [304, 135] width 8 height 8
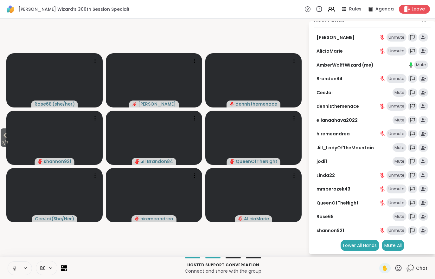
scroll to position [10, 0]
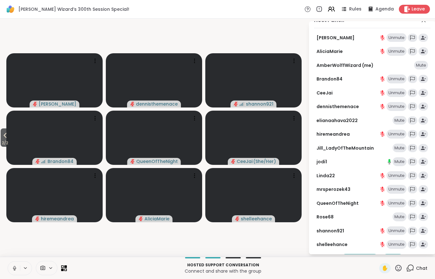
click at [4, 134] on icon at bounding box center [5, 135] width 8 height 8
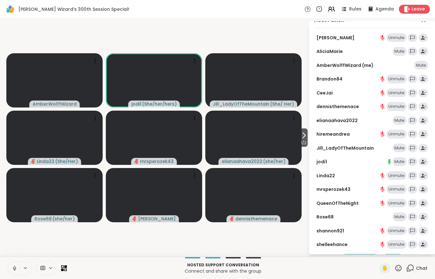
click at [309, 138] on div "Host Panel: Adrienne_QueenOfTheDawn Unmute AliciaMarie Mute AmberWolffWizard (m…" at bounding box center [372, 137] width 127 height 233
click at [304, 141] on span "1 / 2" at bounding box center [303, 143] width 8 height 8
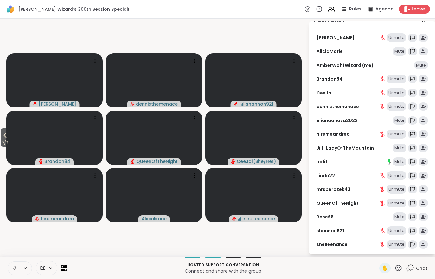
click at [3, 136] on icon at bounding box center [5, 135] width 8 height 8
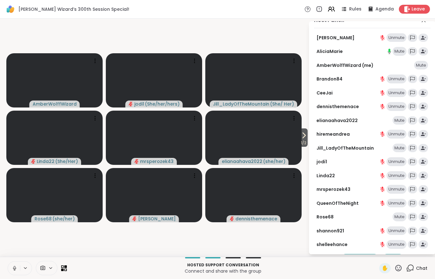
click at [348, 5] on icon at bounding box center [344, 9] width 8 height 8
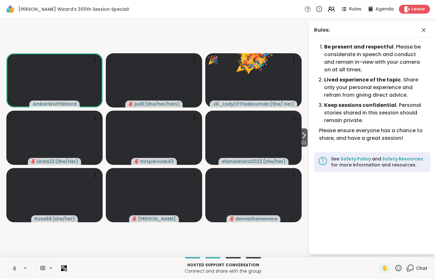
click at [300, 138] on icon at bounding box center [304, 135] width 8 height 8
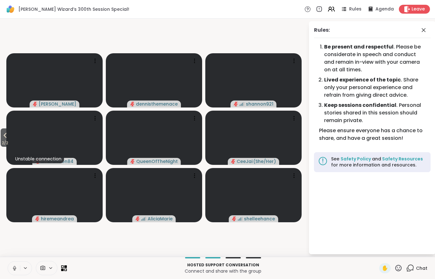
click at [2, 144] on span "2 / 2" at bounding box center [5, 143] width 9 height 8
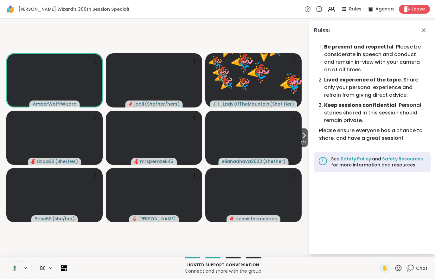
click at [306, 137] on icon at bounding box center [304, 135] width 8 height 8
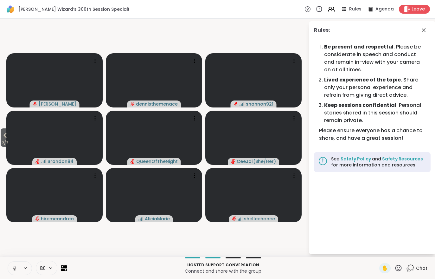
click at [420, 272] on div "Chat" at bounding box center [416, 268] width 21 height 10
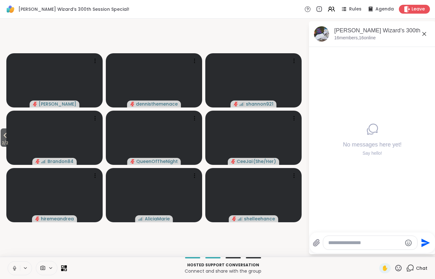
click at [5, 142] on span "2 / 2" at bounding box center [5, 143] width 9 height 8
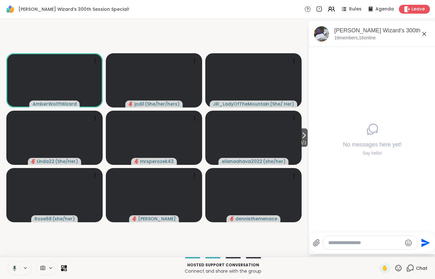
click at [305, 136] on icon at bounding box center [304, 135] width 8 height 8
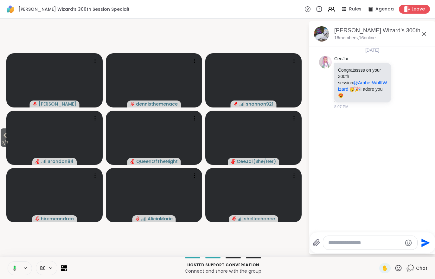
click at [331, 7] on icon at bounding box center [330, 8] width 3 height 3
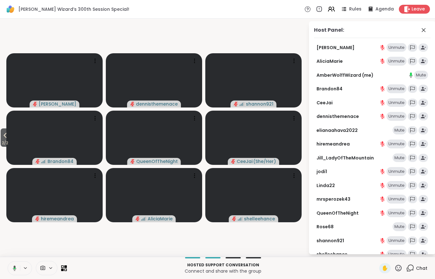
click at [356, 10] on span "Rules" at bounding box center [355, 9] width 12 height 6
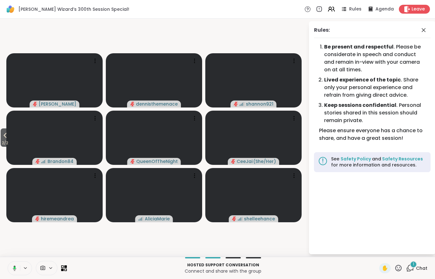
click at [424, 273] on div "1 Chat" at bounding box center [416, 268] width 21 height 10
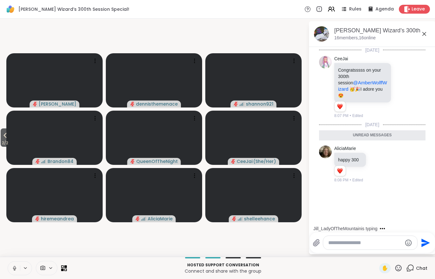
click at [351, 8] on span "Rules" at bounding box center [355, 9] width 12 height 6
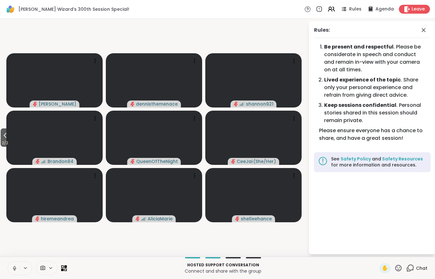
click at [420, 268] on span "Chat" at bounding box center [421, 268] width 11 height 6
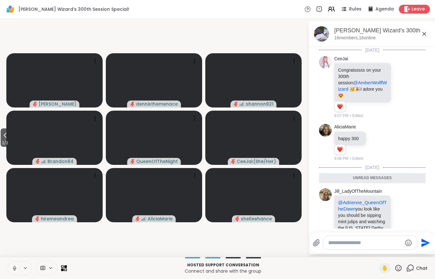
scroll to position [15, 0]
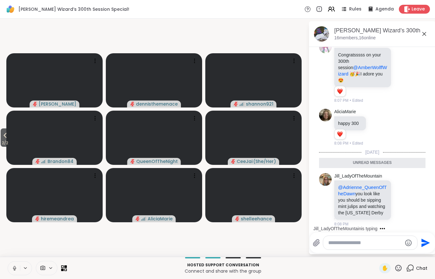
click at [3, 143] on span "2 / 2" at bounding box center [5, 143] width 9 height 8
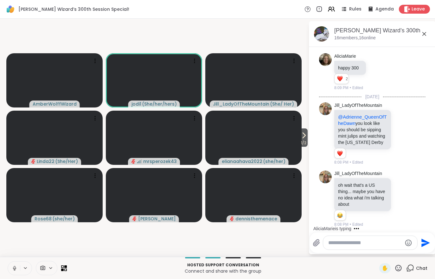
scroll to position [104, 0]
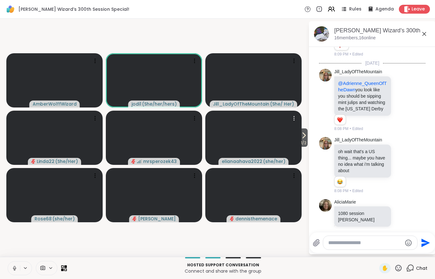
click at [299, 149] on video at bounding box center [253, 137] width 96 height 54
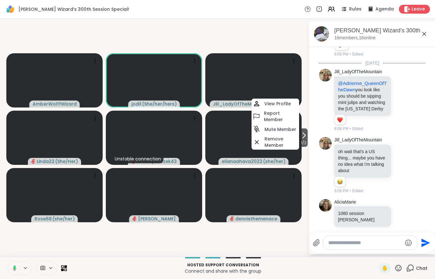
click at [163, 241] on video-player-container "1 / 2 AmberWolffWizard jodi1 ( She/her/hers ) Jill_LadyOfTheMountain ( She/ Her…" at bounding box center [154, 137] width 300 height 233
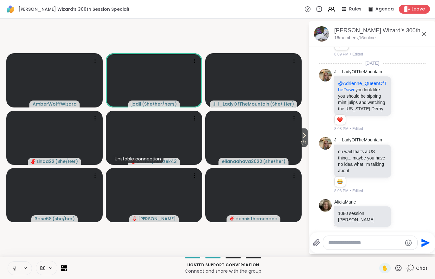
click at [309, 137] on div "Today CeeJai Congratsssss on your 300th session @AmberWolffWizard 🥳 🎉 I adore y…" at bounding box center [372, 89] width 127 height 293
click at [306, 137] on icon at bounding box center [304, 135] width 8 height 8
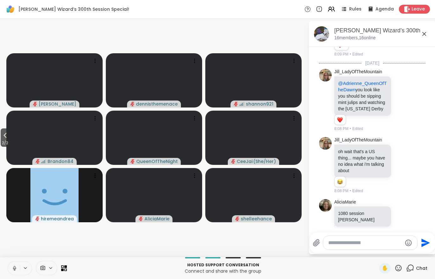
click at [4, 136] on icon at bounding box center [5, 135] width 8 height 8
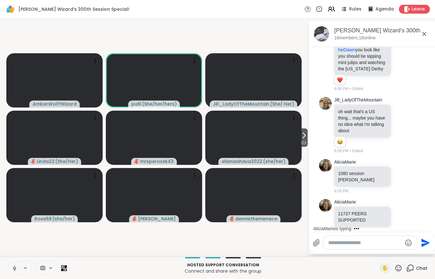
scroll to position [178, 0]
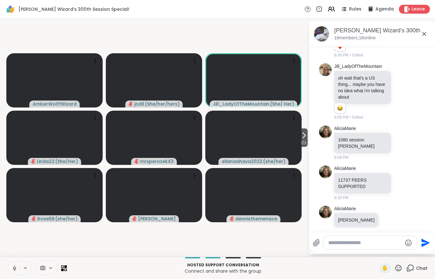
click at [303, 141] on span "1 / 2" at bounding box center [303, 143] width 8 height 8
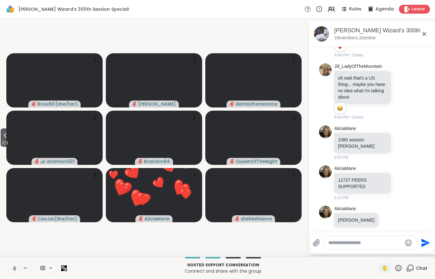
click at [8, 139] on span "2 / 2" at bounding box center [5, 143] width 9 height 8
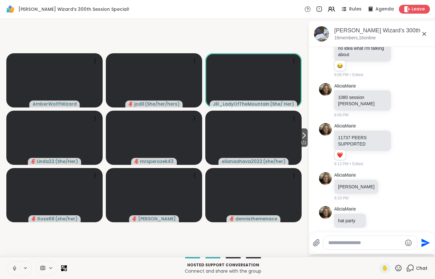
scroll to position [229, 0]
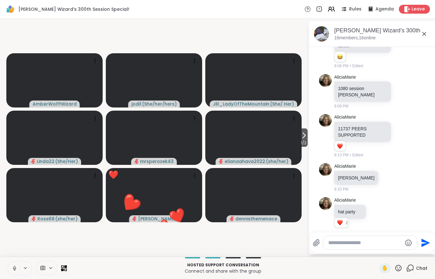
click at [307, 136] on button "1 / 2" at bounding box center [303, 137] width 8 height 18
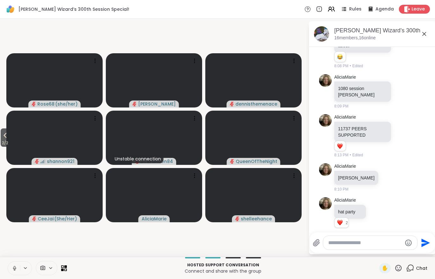
click at [1, 135] on button "2 / 2" at bounding box center [5, 137] width 9 height 18
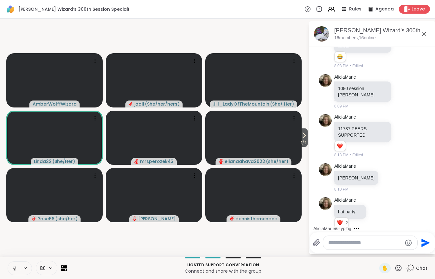
scroll to position [262, 0]
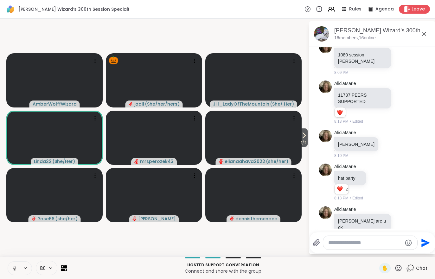
click at [303, 135] on icon at bounding box center [304, 135] width 8 height 8
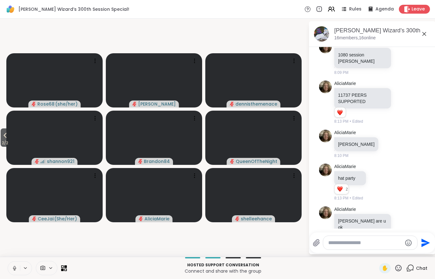
click at [9, 139] on button "2 / 2" at bounding box center [5, 137] width 9 height 18
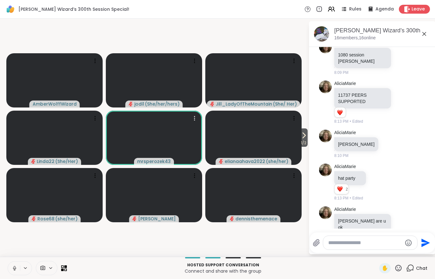
click at [180, 125] on video at bounding box center [154, 137] width 96 height 54
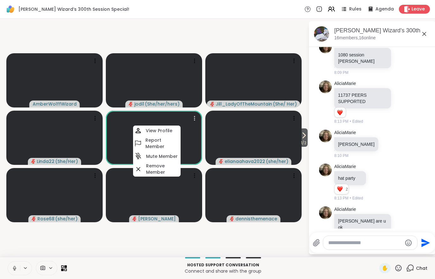
click at [163, 128] on h4 "View Profile" at bounding box center [159, 130] width 27 height 6
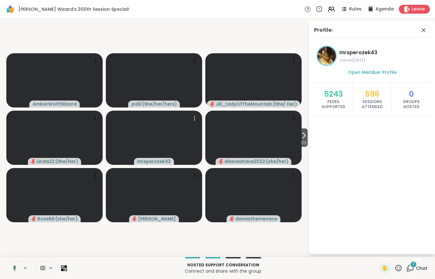
click at [401, 268] on icon at bounding box center [398, 267] width 6 height 6
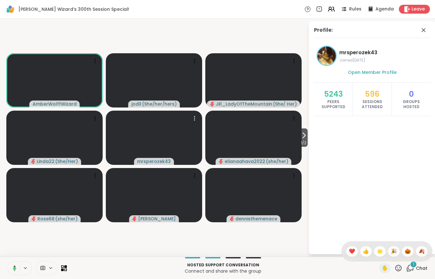
click at [394, 251] on span "🎉" at bounding box center [393, 251] width 6 height 8
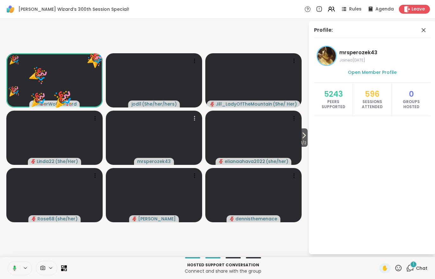
click at [417, 267] on span "Chat" at bounding box center [421, 268] width 11 height 6
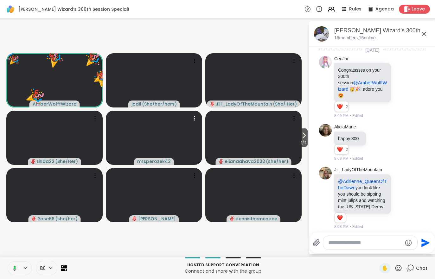
scroll to position [311, 0]
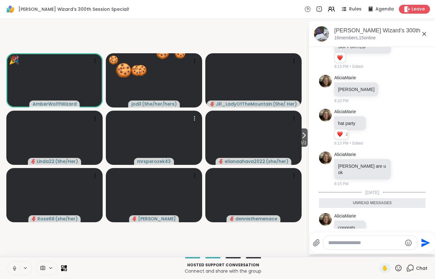
click at [402, 267] on icon at bounding box center [398, 268] width 8 height 8
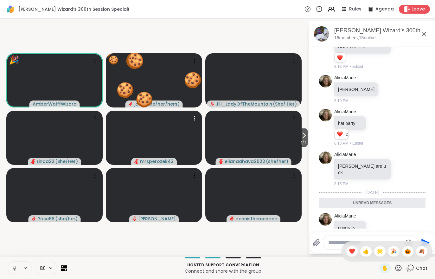
click at [393, 250] on span "🎉" at bounding box center [393, 251] width 6 height 8
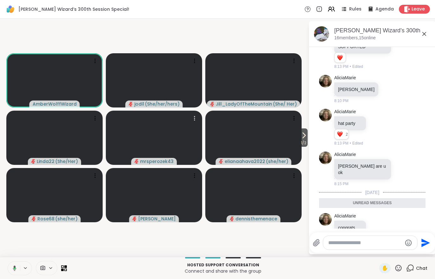
click at [275, 130] on video at bounding box center [253, 137] width 96 height 54
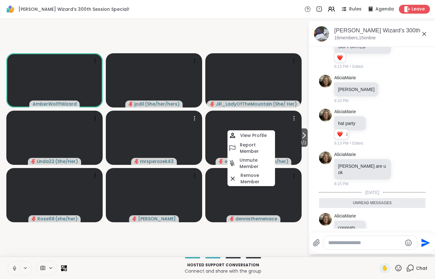
click at [254, 135] on h4 "View Profile" at bounding box center [253, 135] width 27 height 6
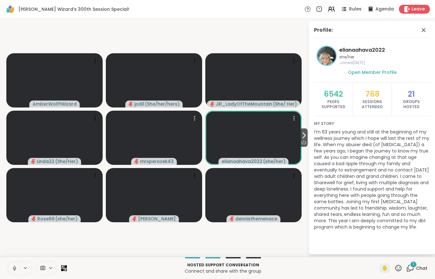
click at [415, 267] on div "1 Chat" at bounding box center [416, 268] width 21 height 10
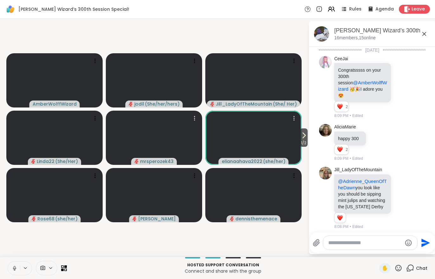
scroll to position [344, 0]
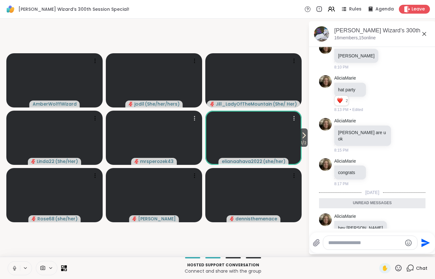
click at [418, 268] on span "Chat" at bounding box center [421, 268] width 11 height 6
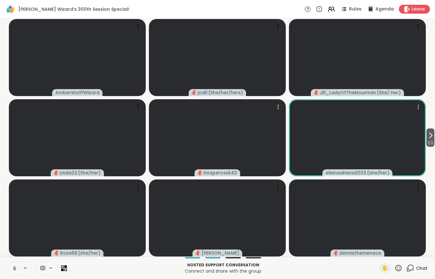
click at [408, 272] on div "Chat" at bounding box center [416, 268] width 21 height 10
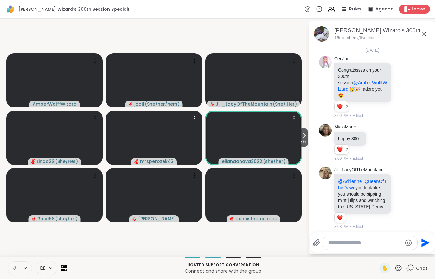
scroll to position [323, 0]
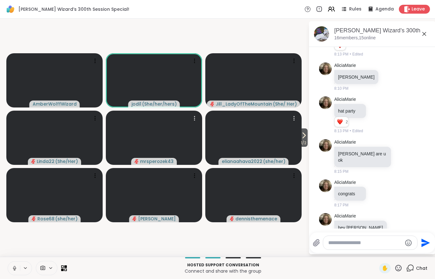
click at [306, 138] on icon at bounding box center [304, 135] width 8 height 8
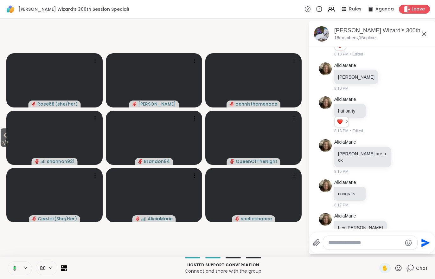
click at [2, 139] on icon at bounding box center [5, 135] width 8 height 8
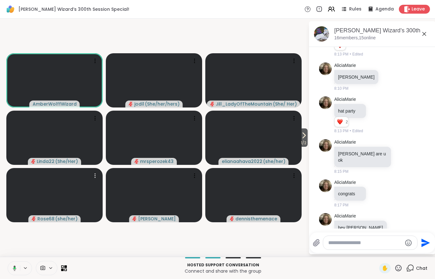
click at [75, 193] on video at bounding box center [54, 195] width 96 height 54
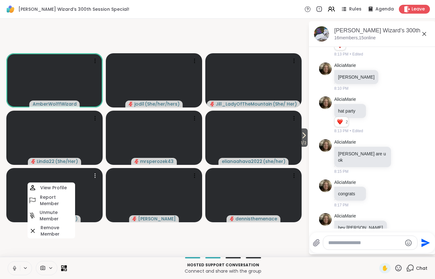
click at [60, 186] on h4 "View Profile" at bounding box center [53, 187] width 27 height 6
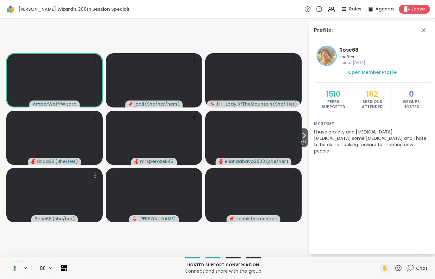
click at [306, 136] on icon at bounding box center [304, 135] width 8 height 8
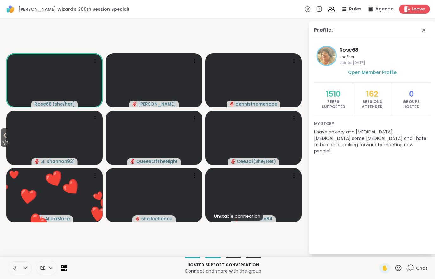
click at [421, 266] on span "Chat" at bounding box center [421, 268] width 11 height 6
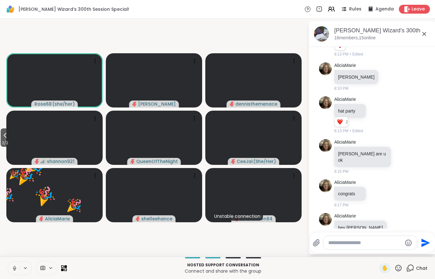
click at [4, 147] on span "2 / 2" at bounding box center [5, 143] width 9 height 8
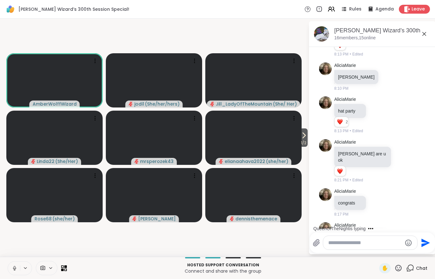
scroll to position [406, 0]
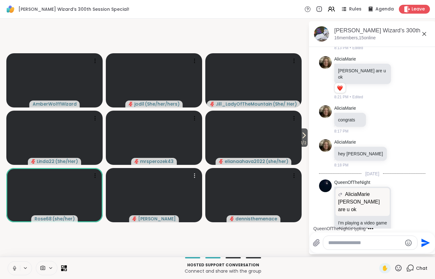
click at [181, 184] on video at bounding box center [154, 195] width 96 height 54
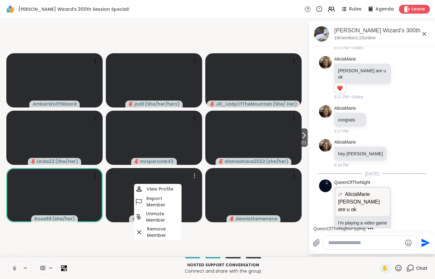
scroll to position [440, 0]
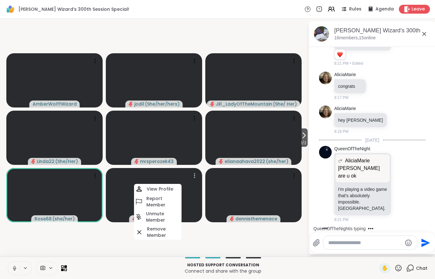
click at [163, 188] on h4 "View Profile" at bounding box center [160, 189] width 27 height 6
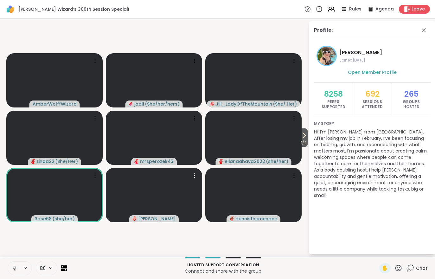
click at [421, 263] on div "Chat" at bounding box center [416, 268] width 21 height 10
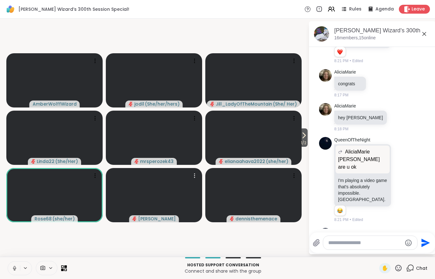
scroll to position [451, 0]
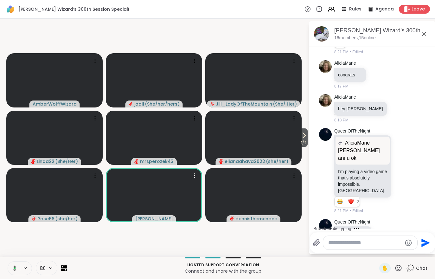
click at [305, 136] on icon at bounding box center [304, 135] width 8 height 8
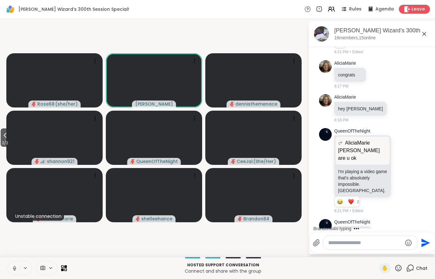
scroll to position [528, 0]
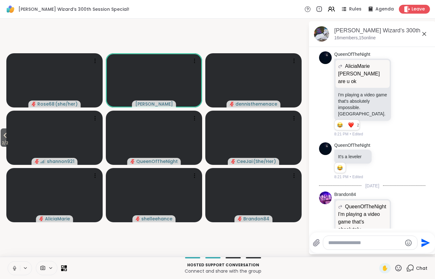
click at [2, 140] on span "2 / 2" at bounding box center [5, 143] width 9 height 8
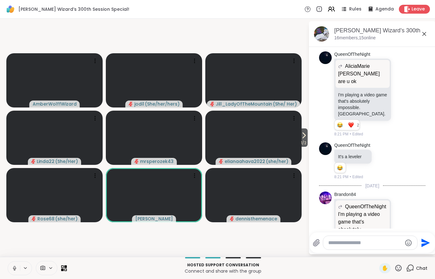
click at [300, 139] on icon at bounding box center [304, 135] width 8 height 8
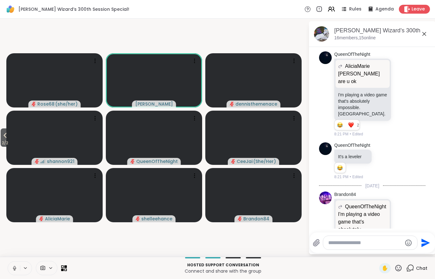
click at [4, 143] on span "2 / 2" at bounding box center [5, 143] width 9 height 8
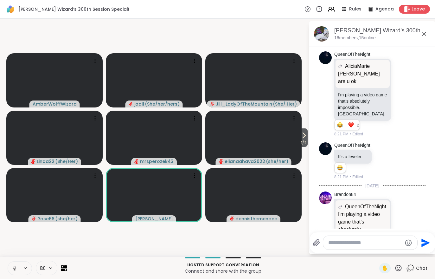
click at [304, 144] on span "1 / 2" at bounding box center [303, 143] width 8 height 8
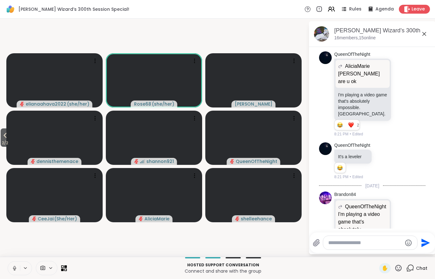
click at [1, 137] on button "2 / 2" at bounding box center [5, 137] width 9 height 18
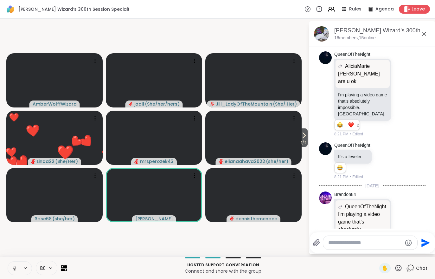
click at [307, 147] on span "1 / 2" at bounding box center [303, 143] width 8 height 8
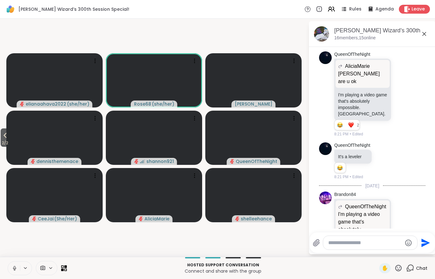
click at [174, 133] on video at bounding box center [154, 137] width 96 height 54
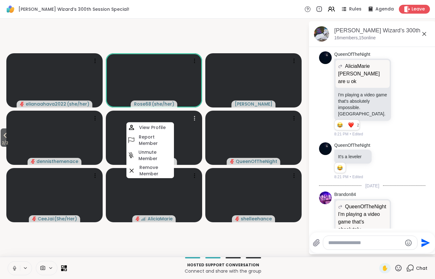
click at [162, 127] on h4 "View Profile" at bounding box center [152, 127] width 27 height 6
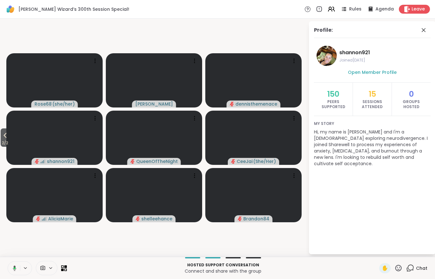
click at [5, 137] on icon at bounding box center [5, 135] width 8 height 8
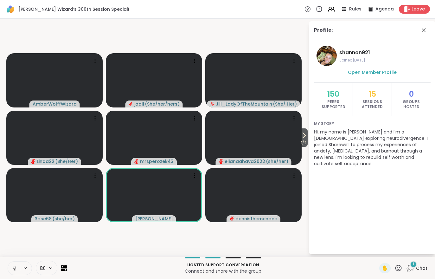
click at [416, 269] on span "Chat" at bounding box center [421, 268] width 11 height 6
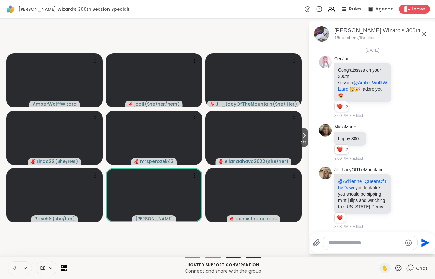
scroll to position [595, 0]
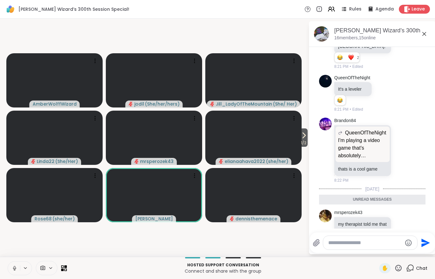
click at [305, 136] on icon at bounding box center [304, 135] width 8 height 8
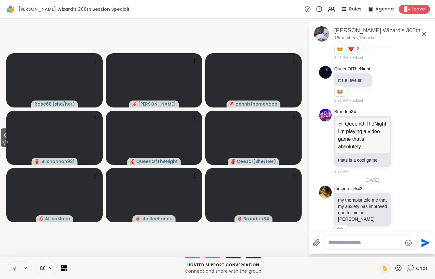
scroll to position [629, 0]
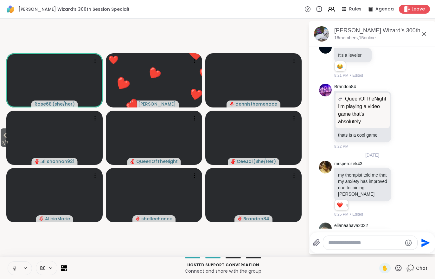
click at [4, 142] on span "2 / 2" at bounding box center [5, 143] width 9 height 8
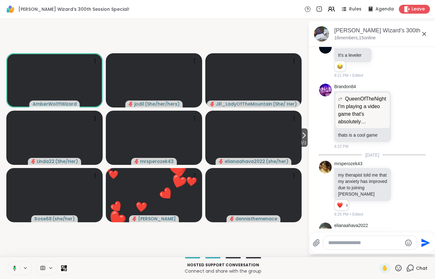
click at [307, 137] on button "1 / 2" at bounding box center [303, 137] width 8 height 18
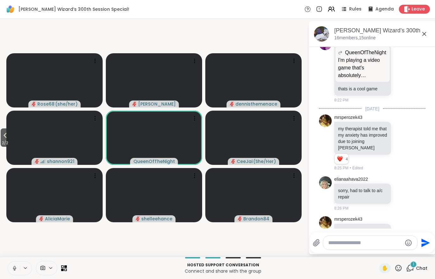
scroll to position [715, 0]
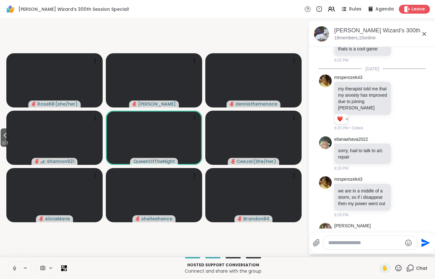
click at [174, 142] on video at bounding box center [154, 137] width 96 height 54
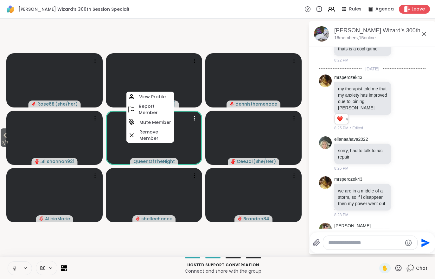
click at [154, 95] on h4 "View Profile" at bounding box center [152, 96] width 27 height 6
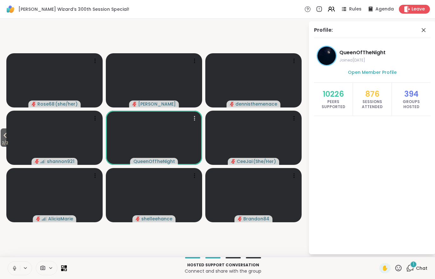
click at [417, 268] on span "Chat" at bounding box center [421, 268] width 11 height 6
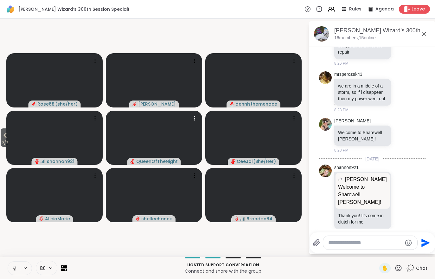
scroll to position [877, 0]
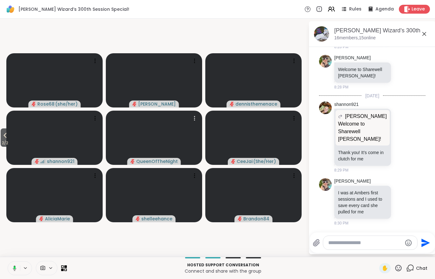
click at [3, 138] on icon at bounding box center [5, 135] width 8 height 8
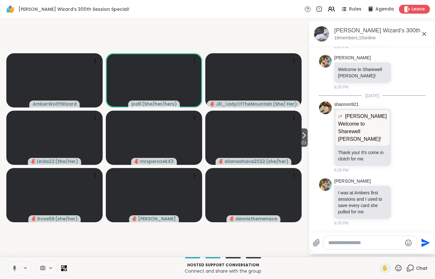
click at [306, 134] on icon at bounding box center [304, 135] width 8 height 8
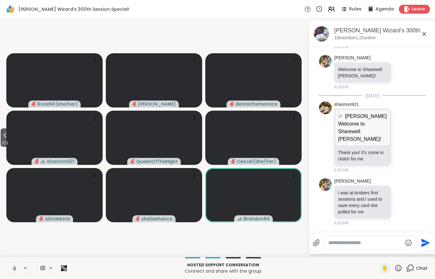
click at [8, 142] on span "2 / 2" at bounding box center [5, 143] width 9 height 8
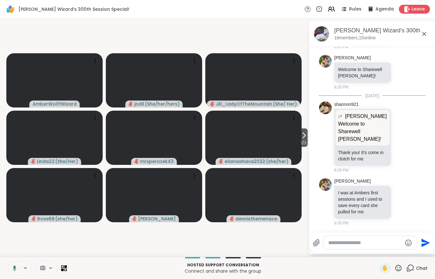
click at [300, 136] on icon at bounding box center [304, 135] width 8 height 8
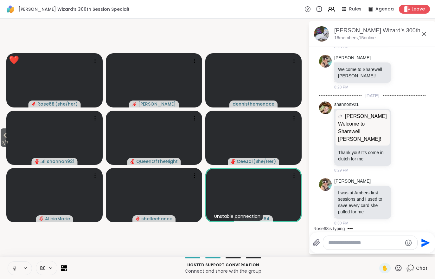
click at [1, 141] on span "2 / 2" at bounding box center [5, 143] width 9 height 8
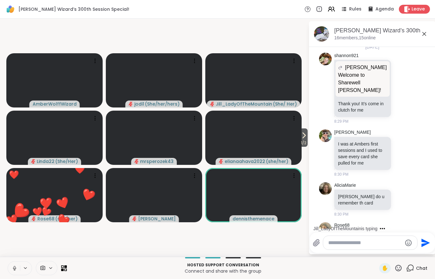
scroll to position [988, 0]
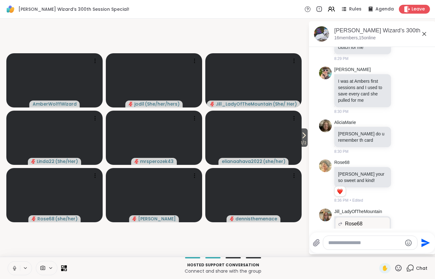
click at [307, 141] on span "1 / 2" at bounding box center [303, 143] width 8 height 8
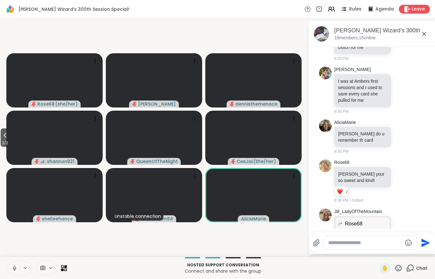
scroll to position [997, 0]
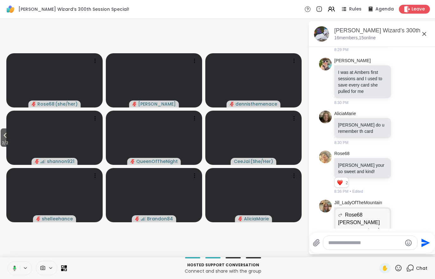
click at [8, 131] on button "2 / 2" at bounding box center [5, 137] width 9 height 18
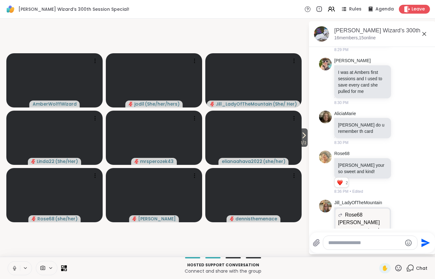
click at [300, 138] on icon at bounding box center [304, 135] width 8 height 8
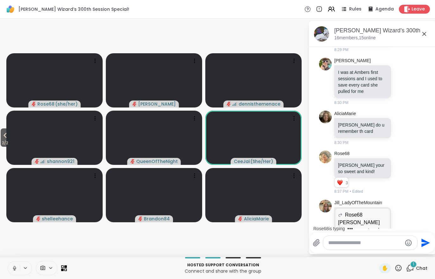
scroll to position [1030, 0]
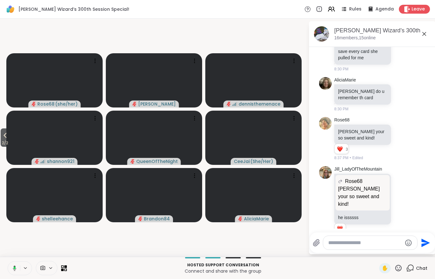
click at [1, 136] on button "2 / 2" at bounding box center [5, 137] width 9 height 18
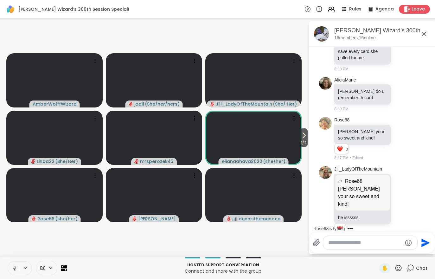
click at [304, 136] on icon at bounding box center [304, 135] width 8 height 8
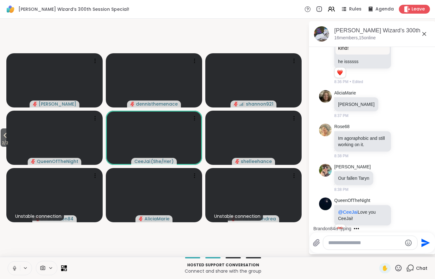
scroll to position [1195, 0]
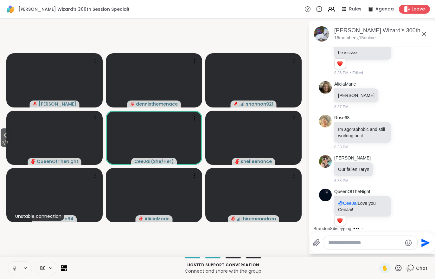
click at [5, 132] on icon at bounding box center [5, 135] width 8 height 8
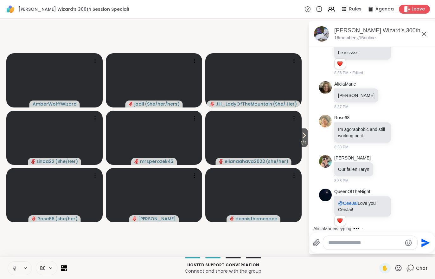
scroll to position [1235, 0]
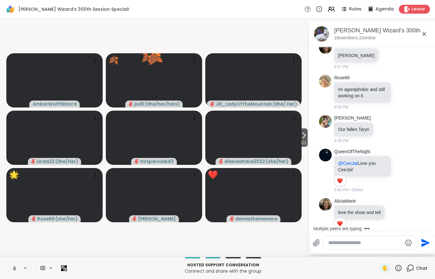
click at [306, 137] on icon at bounding box center [304, 135] width 8 height 8
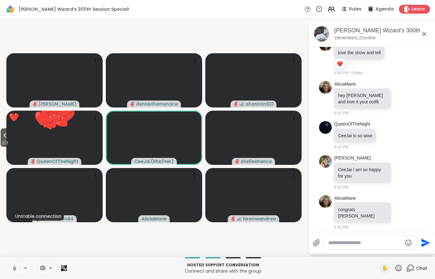
scroll to position [1464, 0]
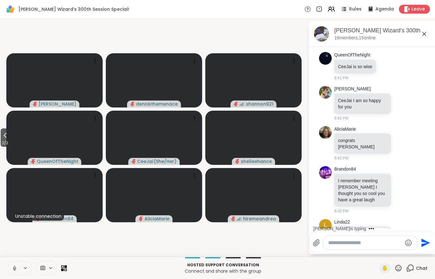
click at [2, 140] on span "2 / 2" at bounding box center [5, 143] width 9 height 8
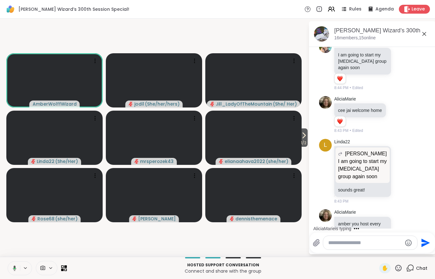
scroll to position [1745, 0]
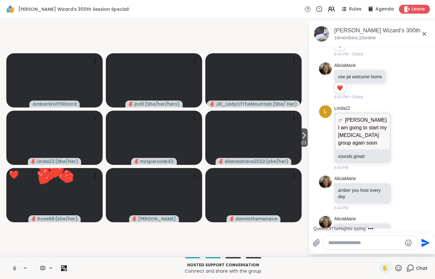
click at [300, 138] on icon at bounding box center [304, 135] width 8 height 8
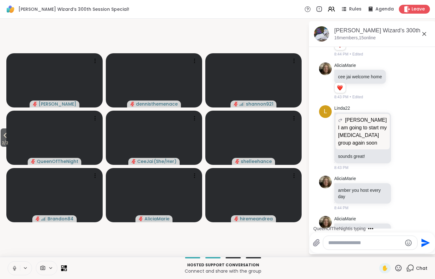
click at [3, 142] on span "2 / 2" at bounding box center [5, 143] width 9 height 8
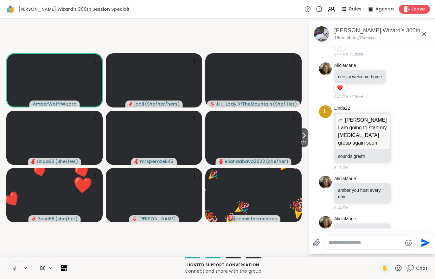
scroll to position [1785, 0]
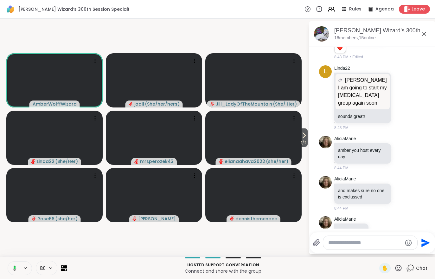
click at [295, 142] on video at bounding box center [253, 137] width 96 height 54
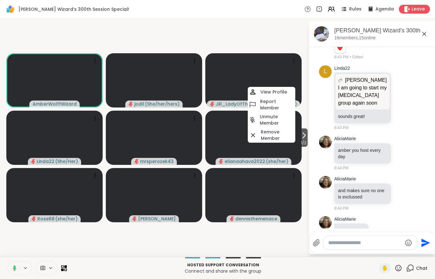
scroll to position [1793, 0]
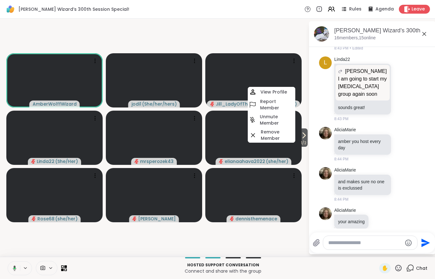
click at [274, 231] on video-player-container "1 / 2 AmberWolffWizard jodi1 ( She/her/hers ) Jill_LadyOfTheMountain ( She/ Her…" at bounding box center [154, 137] width 300 height 233
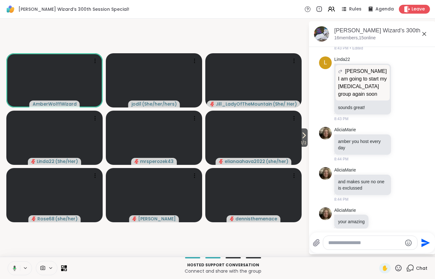
click at [306, 137] on icon at bounding box center [304, 135] width 8 height 8
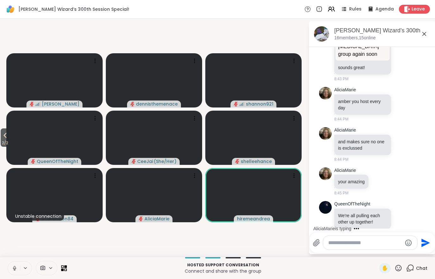
scroll to position [1867, 0]
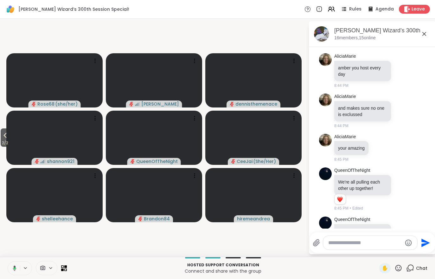
click at [2, 141] on span "2 / 2" at bounding box center [5, 143] width 9 height 8
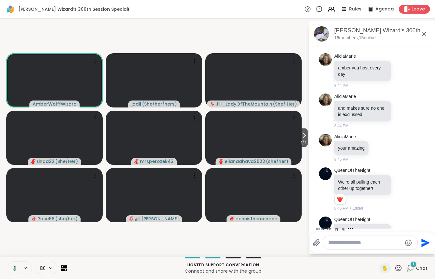
scroll to position [1937, 0]
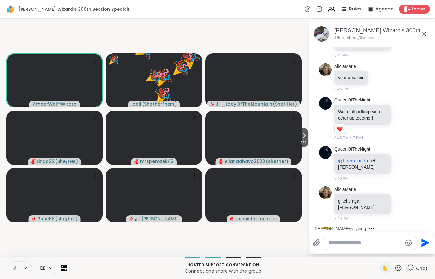
click at [14, 266] on icon at bounding box center [15, 267] width 2 height 3
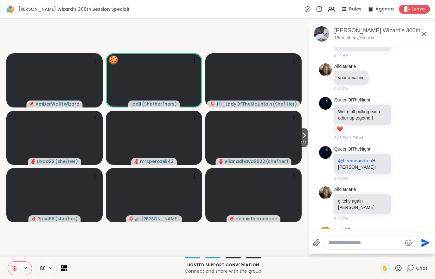
click at [19, 272] on button at bounding box center [14, 267] width 12 height 13
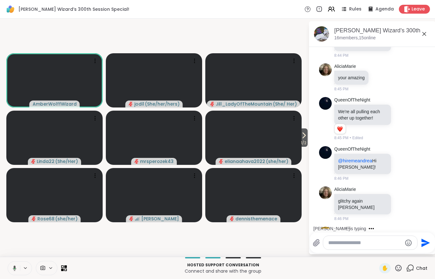
click at [11, 271] on button at bounding box center [13, 267] width 13 height 13
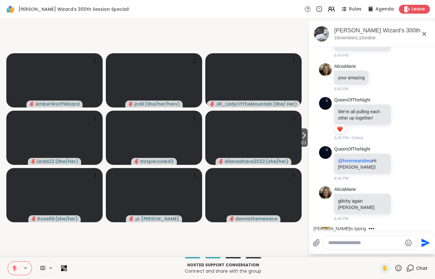
scroll to position [1977, 0]
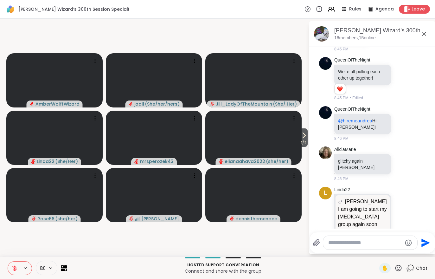
click at [418, 244] on button "Send" at bounding box center [424, 242] width 14 height 14
click at [18, 265] on button at bounding box center [14, 267] width 12 height 13
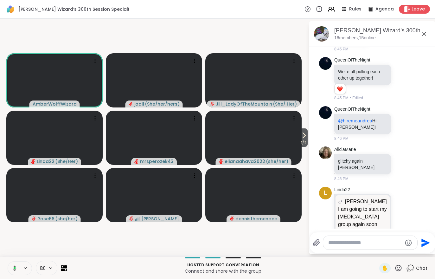
click at [306, 135] on icon at bounding box center [304, 135] width 8 height 8
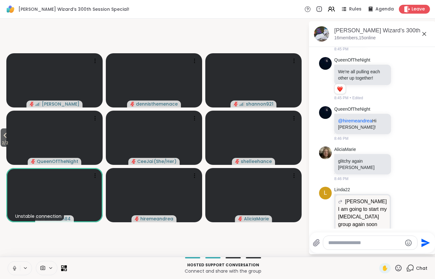
click at [334, 9] on icon at bounding box center [331, 9] width 8 height 8
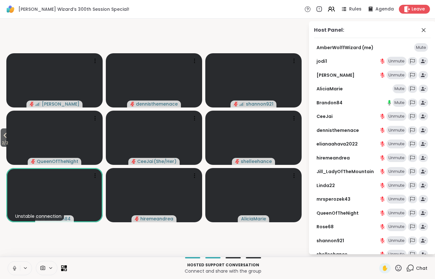
click at [424, 46] on div "Mute" at bounding box center [421, 47] width 14 height 9
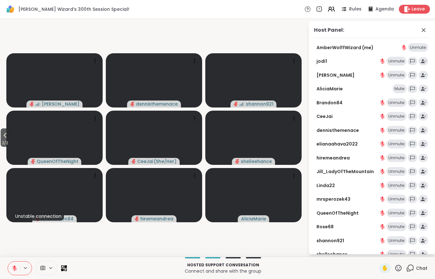
click at [414, 49] on div "Unmute" at bounding box center [418, 47] width 20 height 9
click at [6, 139] on icon at bounding box center [5, 135] width 8 height 8
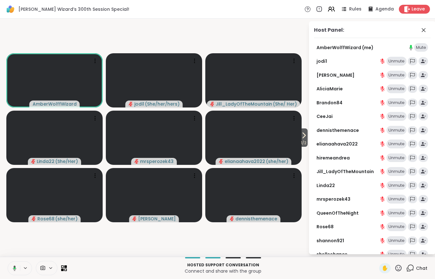
click at [417, 268] on span "Chat" at bounding box center [421, 268] width 11 height 6
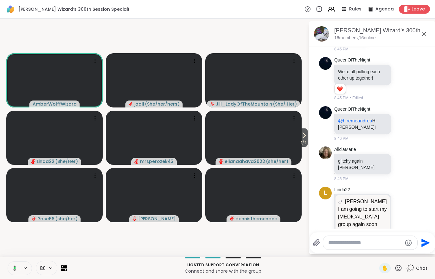
scroll to position [1980, 0]
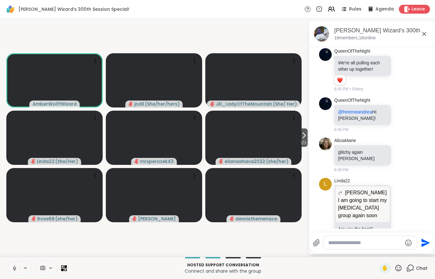
click at [303, 135] on icon at bounding box center [304, 135] width 3 height 5
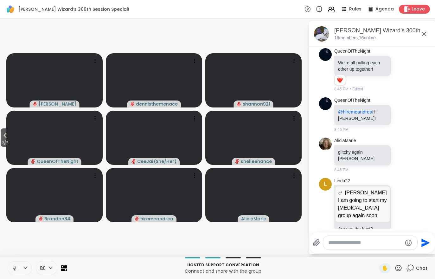
click at [1, 141] on span "2 / 2" at bounding box center [5, 143] width 9 height 8
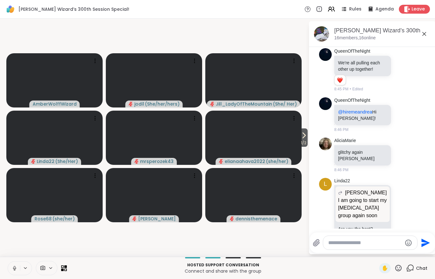
click at [303, 143] on span "1 / 2" at bounding box center [303, 143] width 8 height 8
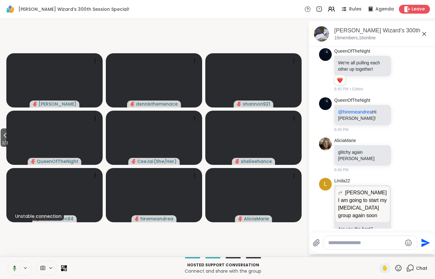
click at [3, 138] on icon at bounding box center [5, 135] width 8 height 8
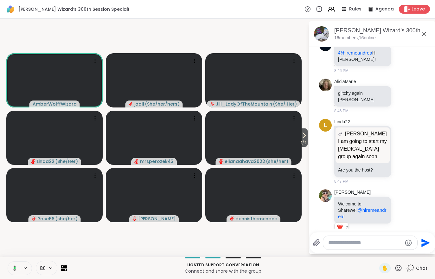
scroll to position [2047, 0]
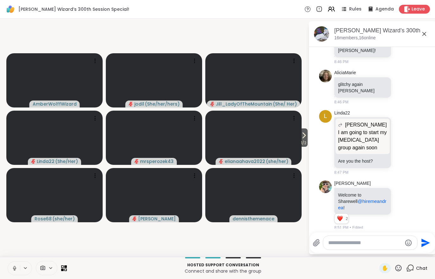
click at [299, 143] on span "1 / 2" at bounding box center [303, 143] width 8 height 8
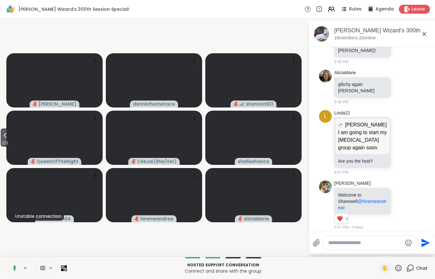
click at [3, 134] on icon at bounding box center [5, 135] width 8 height 8
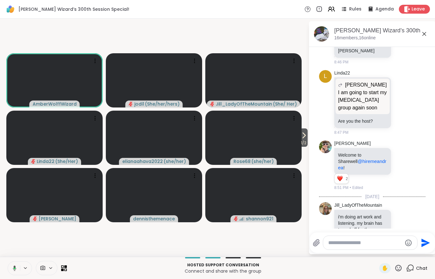
scroll to position [2096, 0]
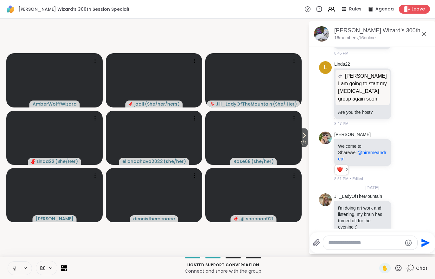
click at [301, 145] on span "1 / 2" at bounding box center [303, 143] width 8 height 8
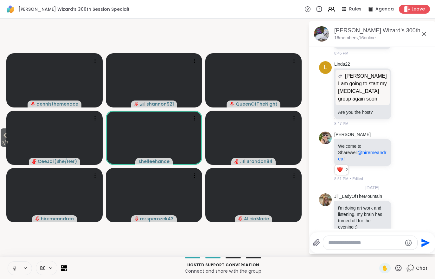
click at [5, 138] on icon at bounding box center [5, 135] width 8 height 8
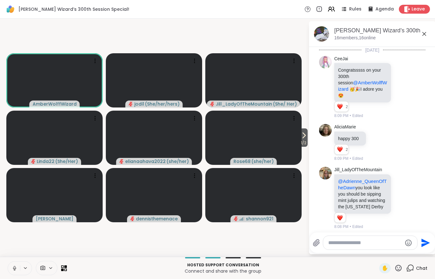
scroll to position [2096, 0]
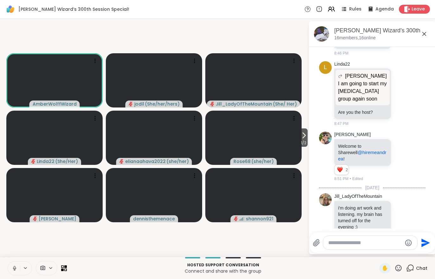
click at [307, 136] on button "1 / 2" at bounding box center [303, 137] width 8 height 18
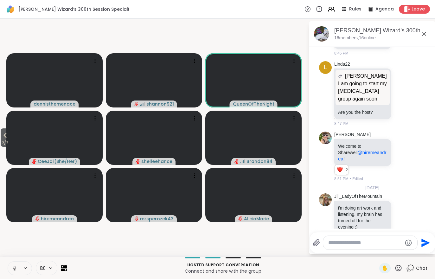
click at [3, 142] on span "2 / 2" at bounding box center [5, 143] width 9 height 8
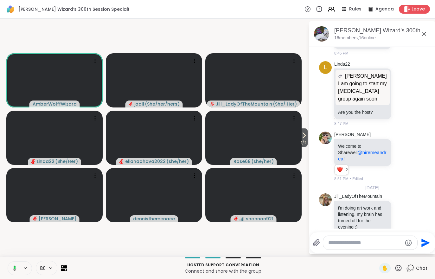
click at [307, 143] on span "1 / 2" at bounding box center [303, 143] width 8 height 8
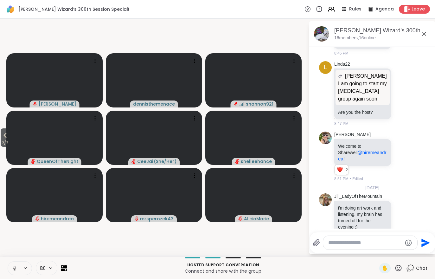
click at [8, 140] on span "2 / 2" at bounding box center [5, 143] width 9 height 8
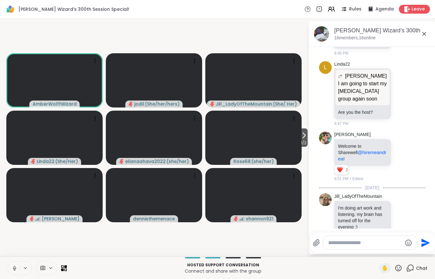
click at [304, 142] on span "1 / 2" at bounding box center [303, 143] width 8 height 8
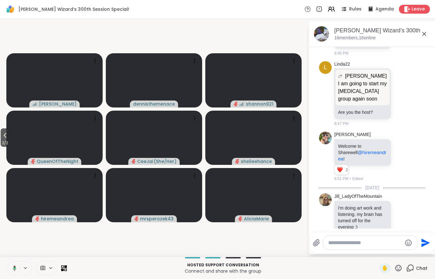
click at [2, 136] on button "2 / 2" at bounding box center [5, 137] width 9 height 18
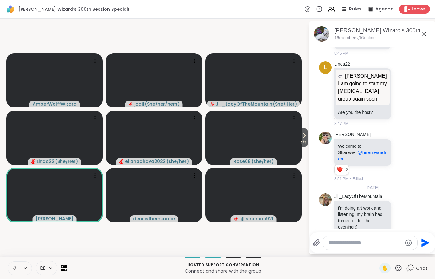
click at [303, 139] on span "1 / 2" at bounding box center [303, 143] width 8 height 8
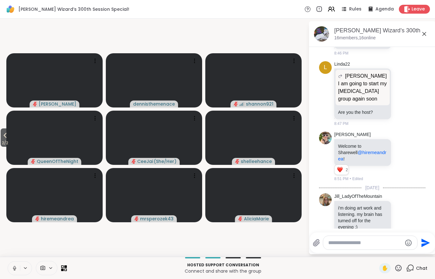
click at [9, 143] on span "2 / 2" at bounding box center [5, 143] width 9 height 8
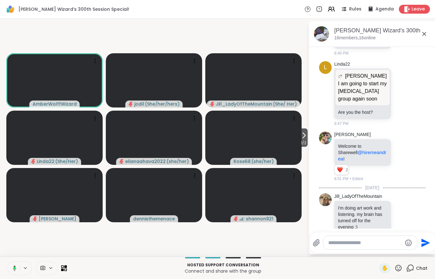
click at [305, 139] on icon at bounding box center [304, 135] width 8 height 8
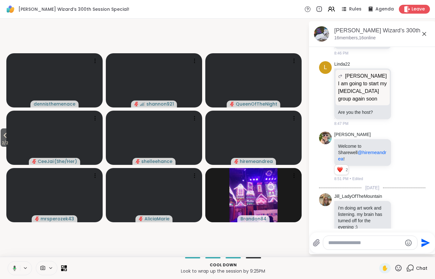
click at [9, 137] on button "2 / 2" at bounding box center [5, 137] width 9 height 18
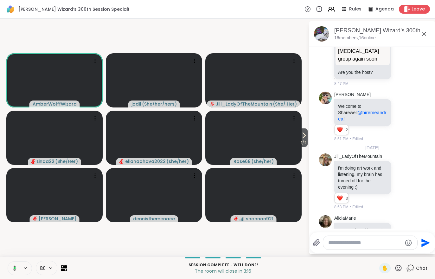
scroll to position [2176, 0]
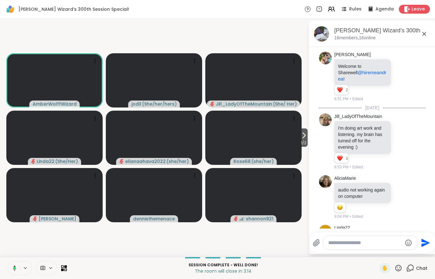
click at [305, 134] on icon at bounding box center [304, 135] width 8 height 8
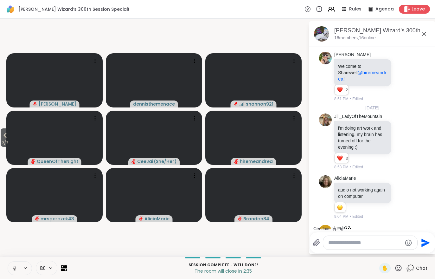
click at [1, 141] on span "2 / 2" at bounding box center [5, 143] width 9 height 8
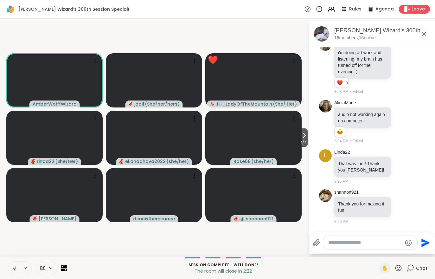
scroll to position [2285, 0]
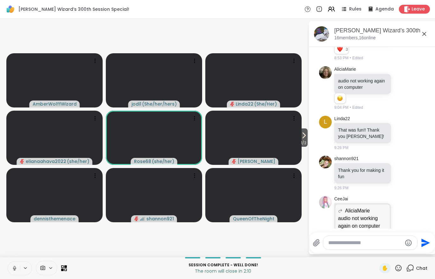
click at [411, 8] on div "Leave" at bounding box center [414, 9] width 31 height 9
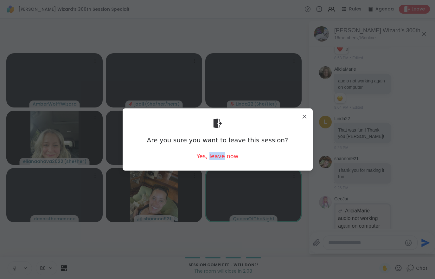
click at [205, 160] on div "Yes, leave now" at bounding box center [217, 156] width 42 height 8
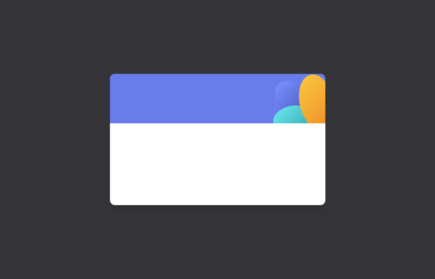
click at [214, 160] on span at bounding box center [217, 155] width 185 height 34
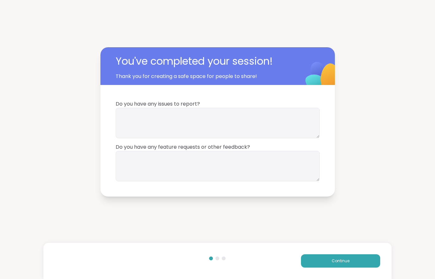
click at [347, 265] on button "Continue" at bounding box center [340, 260] width 79 height 13
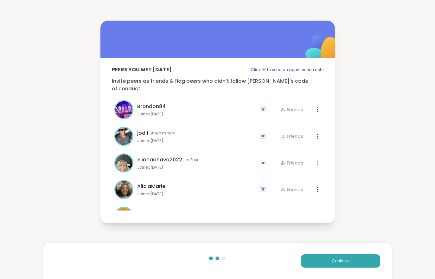
click at [347, 265] on button "Continue" at bounding box center [340, 260] width 79 height 13
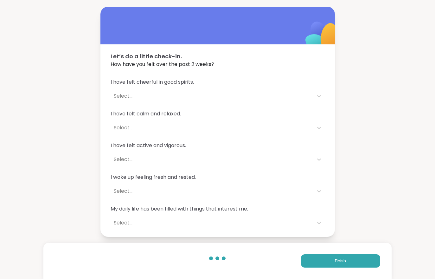
click at [353, 257] on button "Finish" at bounding box center [340, 260] width 79 height 13
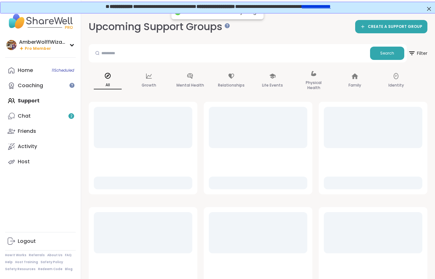
click at [38, 118] on link "Chat 2" at bounding box center [40, 115] width 71 height 15
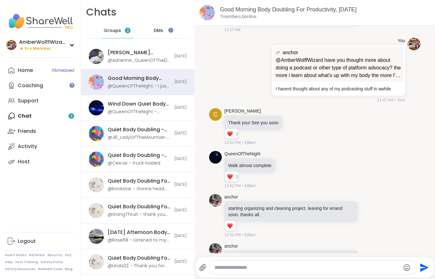
scroll to position [39, 0]
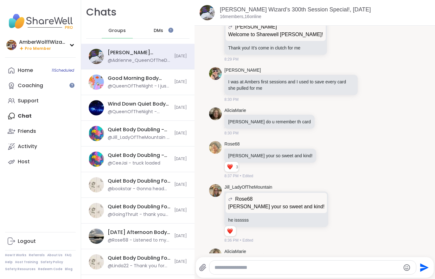
click at [111, 28] on span "Groups" at bounding box center [116, 31] width 17 height 6
click at [24, 94] on link "Support" at bounding box center [40, 100] width 71 height 15
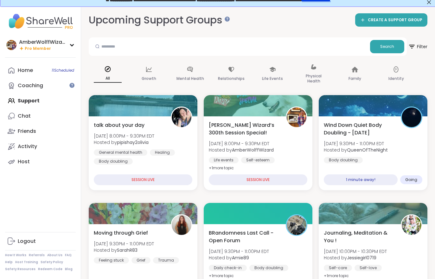
scroll to position [6, 0]
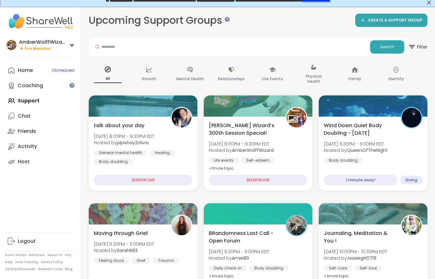
click at [401, 160] on div "Wind Down Quiet Body Doubling - [DATE] [DATE] 9:30PM - 11:00PM EDT Hosted by Qu…" at bounding box center [373, 143] width 98 height 42
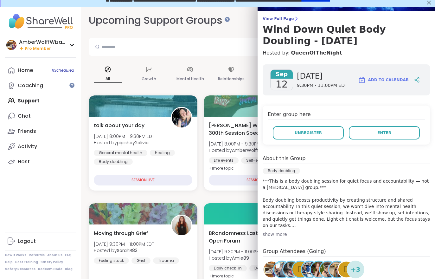
scroll to position [42, 0]
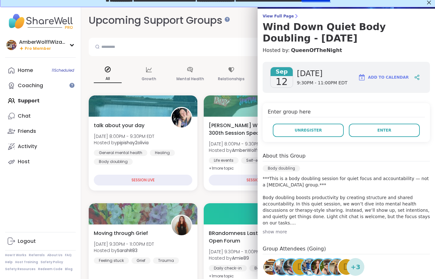
click at [18, 219] on div "AmberWolffWizard Pro Member Profile Membership Settings Help Home 11 Scheduled …" at bounding box center [40, 139] width 81 height 279
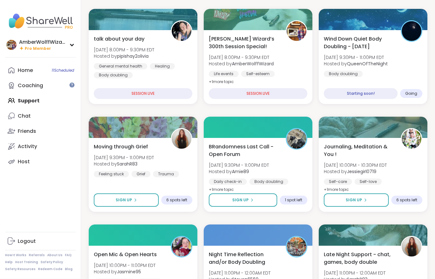
scroll to position [93, 0]
click at [278, 171] on div "BRandomness Last Call - Open Forum [DATE] 9:30PM - 11:00PM EDT Hosted by Amie89…" at bounding box center [258, 168] width 98 height 51
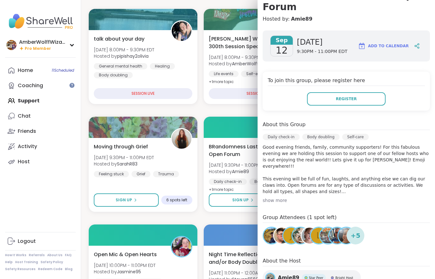
scroll to position [77, 0]
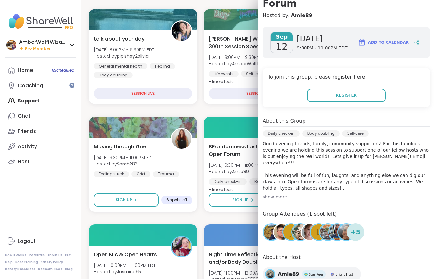
click at [13, 205] on div "AmberWolffWizard Pro Member Profile Membership Settings Help Home 11 Scheduled …" at bounding box center [40, 139] width 81 height 279
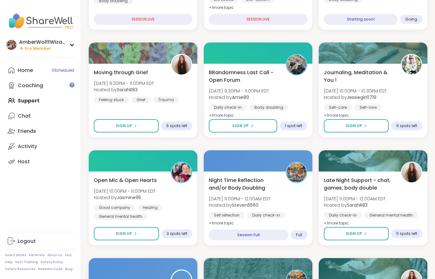
scroll to position [167, 0]
click at [255, 197] on span "[DATE] 11:00PM - 12:00AM EDT" at bounding box center [240, 198] width 62 height 6
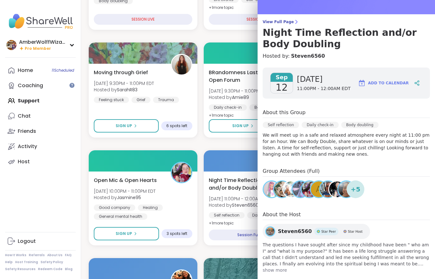
scroll to position [36, 0]
click at [36, 205] on div "AmberWolffWizard Pro Member Profile Membership Settings Help Home 11 Scheduled …" at bounding box center [40, 139] width 81 height 279
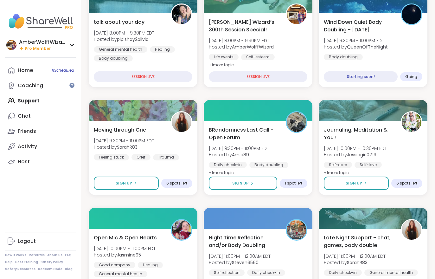
scroll to position [0, 0]
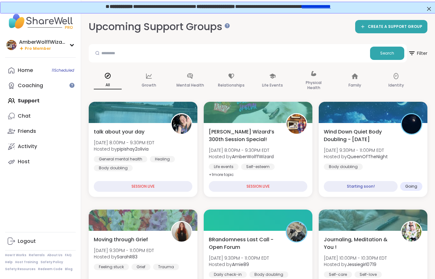
click at [394, 153] on div "Wind Down Quiet Body Doubling - [DATE] [DATE] 9:30PM - 11:00PM EDT Hosted by Qu…" at bounding box center [373, 149] width 98 height 42
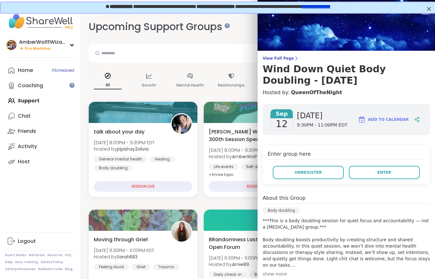
click at [377, 178] on button "Enter" at bounding box center [384, 172] width 71 height 13
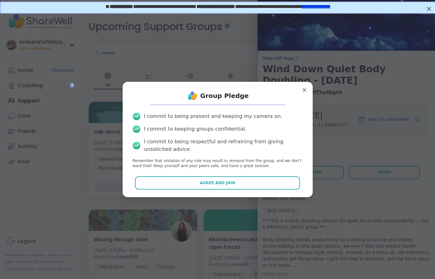
click at [216, 188] on button "Agree and Join" at bounding box center [217, 182] width 165 height 13
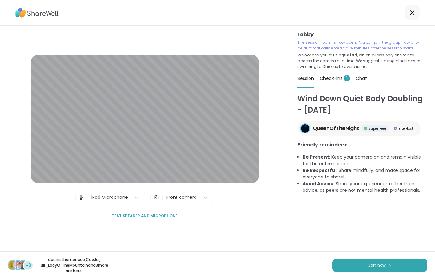
click at [383, 269] on button "Join now" at bounding box center [379, 264] width 95 height 13
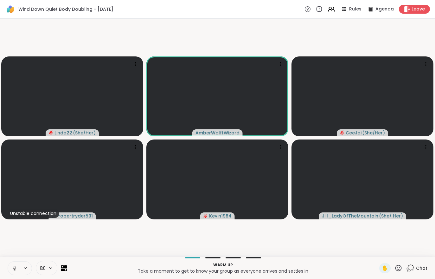
click at [417, 268] on span "Chat" at bounding box center [421, 268] width 11 height 6
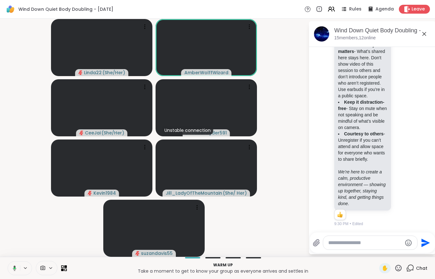
scroll to position [337, 0]
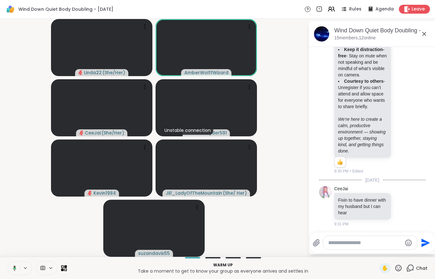
click at [15, 266] on icon at bounding box center [14, 267] width 3 height 5
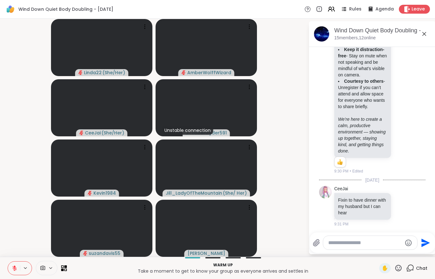
click at [10, 262] on button at bounding box center [14, 267] width 12 height 13
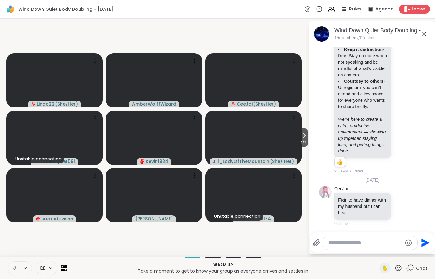
click at [301, 136] on icon at bounding box center [304, 135] width 8 height 8
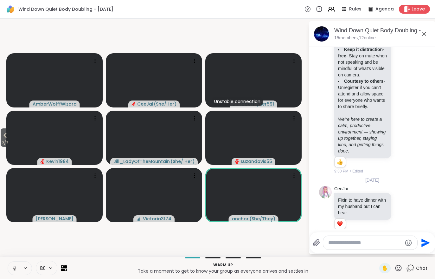
scroll to position [345, 0]
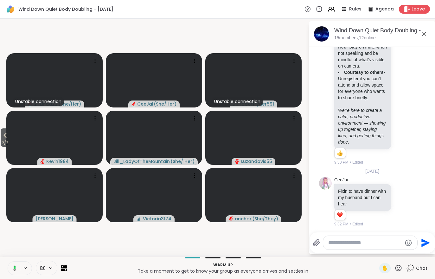
click at [6, 133] on icon at bounding box center [5, 135] width 8 height 8
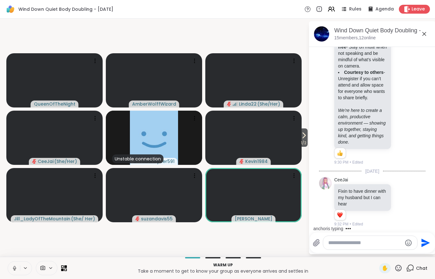
scroll to position [379, 0]
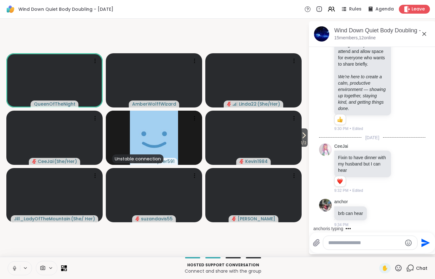
click at [408, 12] on icon at bounding box center [407, 9] width 6 height 6
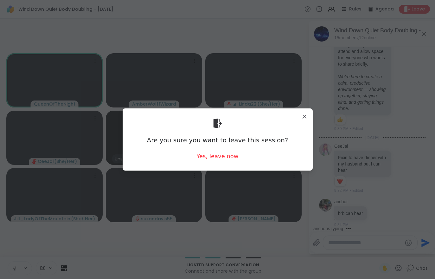
click at [209, 160] on div "Yes, leave now" at bounding box center [217, 156] width 42 height 8
